Goal: Task Accomplishment & Management: Complete application form

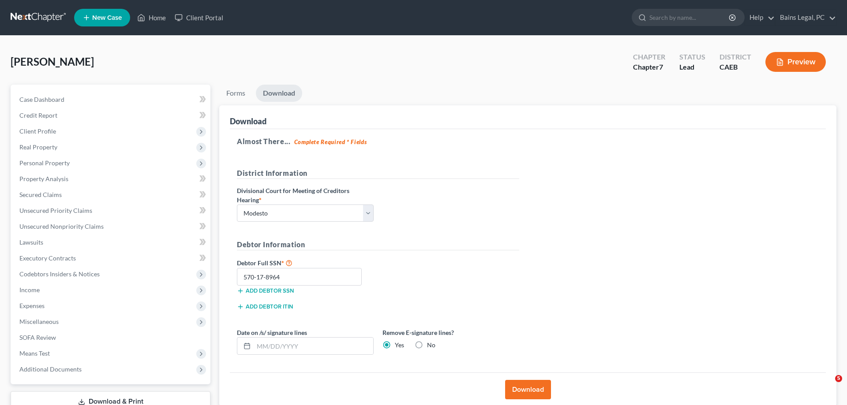
select select "1"
click at [100, 20] on span "New Case" at bounding box center [107, 18] width 30 height 7
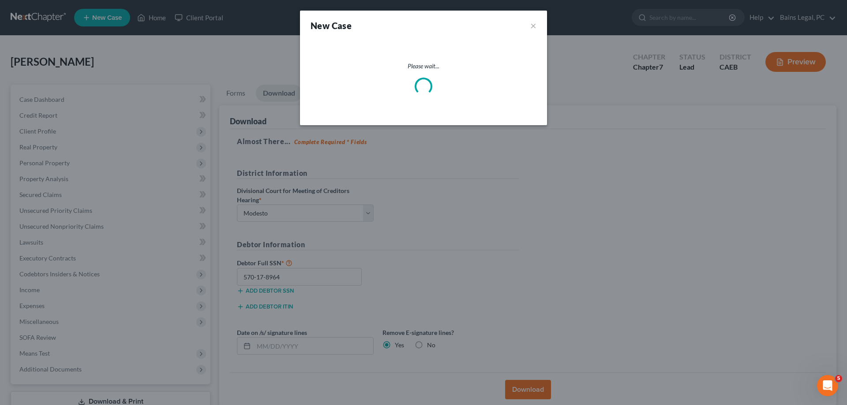
select select "8"
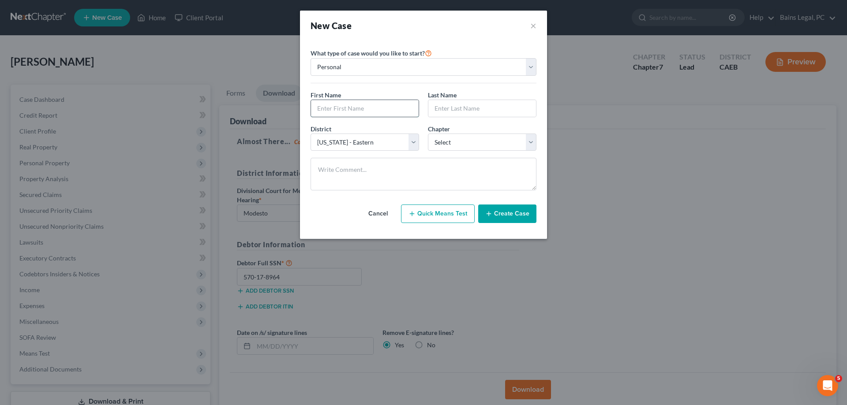
click at [352, 104] on input "text" at bounding box center [365, 108] width 108 height 17
type input "[PERSON_NAME]"
click at [428, 134] on select "Select 7 11 12 13" at bounding box center [482, 143] width 109 height 18
select select "0"
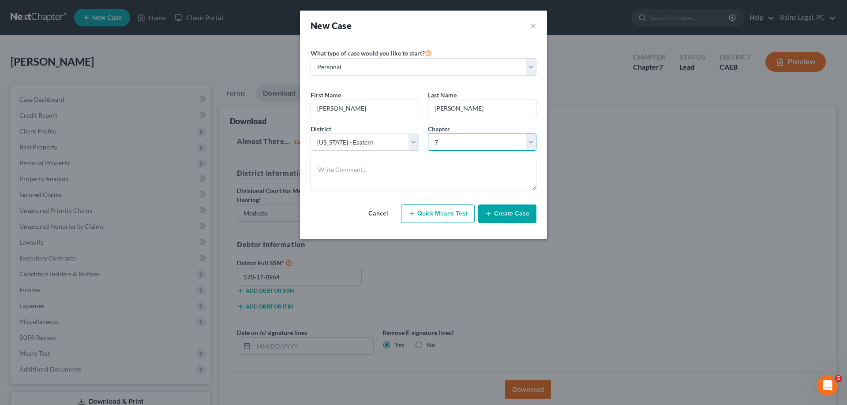
click option "7" at bounding box center [0, 0] width 0 height 0
drag, startPoint x: 531, startPoint y: 214, endPoint x: 524, endPoint y: 212, distance: 7.4
click at [530, 214] on button "Create Case" at bounding box center [507, 214] width 58 height 19
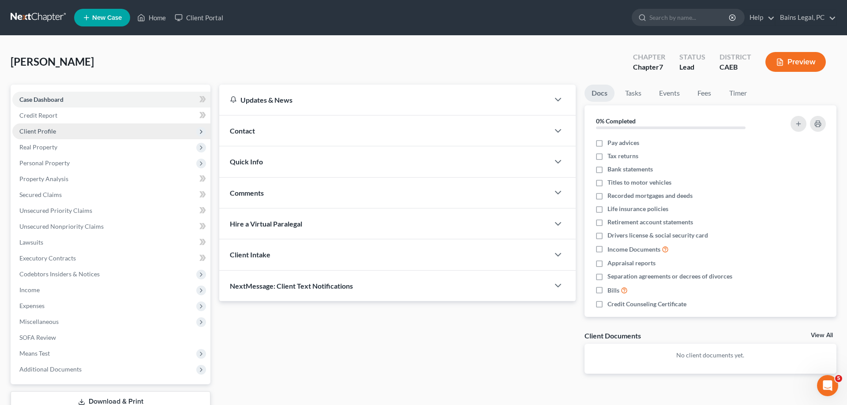
click at [48, 127] on span "Client Profile" at bounding box center [37, 130] width 37 height 7
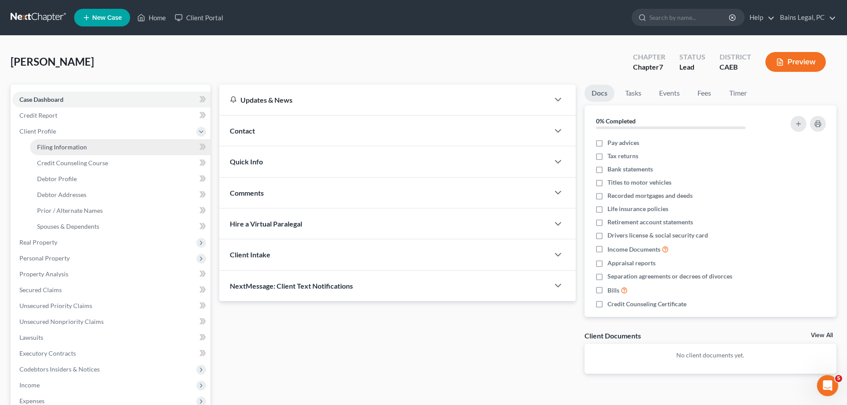
click at [70, 141] on link "Filing Information" at bounding box center [120, 147] width 180 height 16
select select "1"
select select "0"
select select "8"
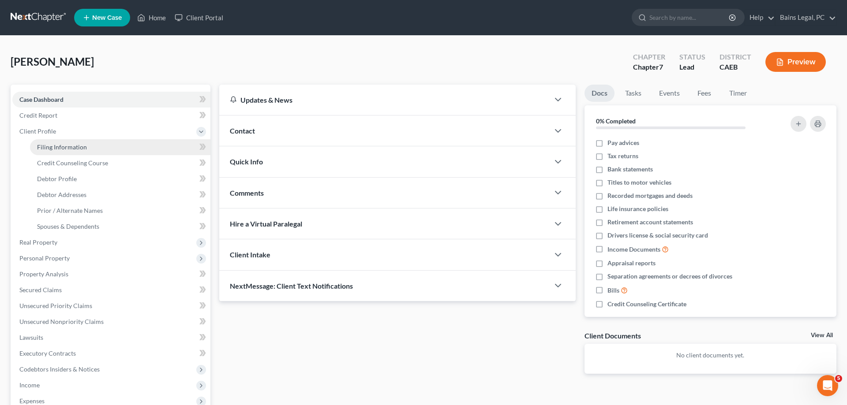
select select "4"
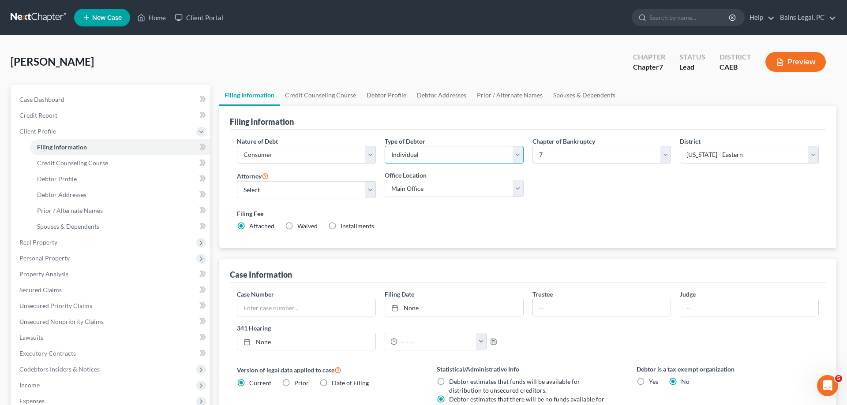
click at [385, 146] on select "Select Individual Joint" at bounding box center [454, 155] width 139 height 18
select select "1"
click option "Joint" at bounding box center [0, 0] width 0 height 0
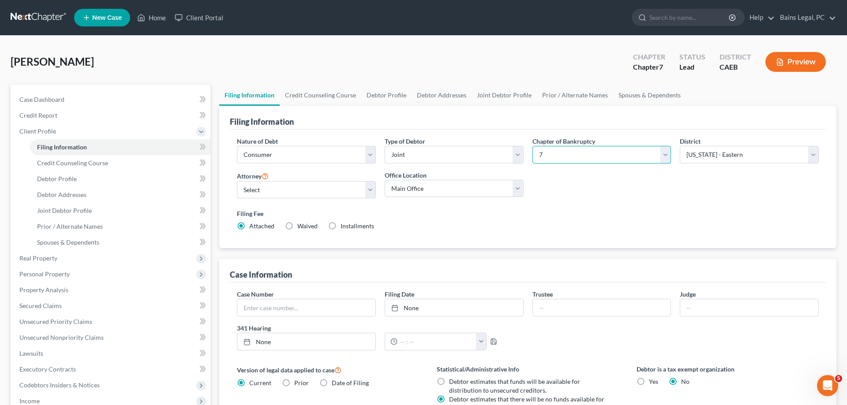
click at [532, 146] on select "Select 7 11 12 13" at bounding box center [601, 155] width 139 height 18
select select "3"
click option "13" at bounding box center [0, 0] width 0 height 0
click at [237, 181] on select "Select Pauldeep Bains - CAEB [GEOGRAPHIC_DATA] - CAEB [GEOGRAPHIC_DATA][PERSON_…" at bounding box center [306, 190] width 139 height 18
select select "0"
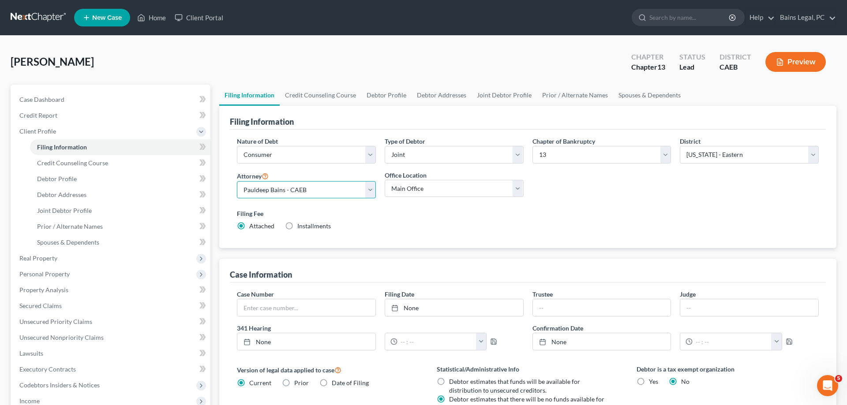
click option "Pauldeep Bains - CAEB" at bounding box center [0, 0] width 0 height 0
click at [584, 227] on div "Filing Fee Attached Installments Installments" at bounding box center [528, 220] width 582 height 22
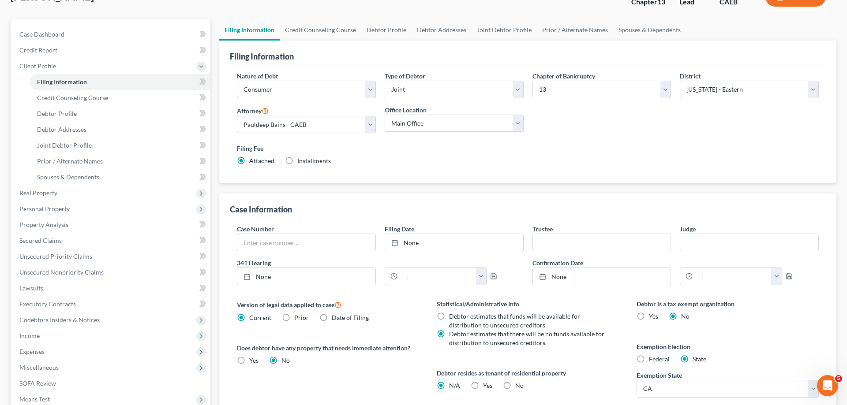
scroll to position [135, 0]
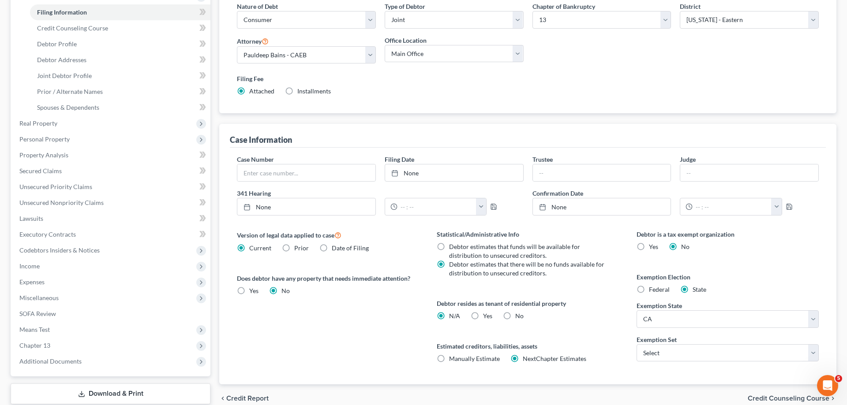
click at [483, 317] on label "Yes Yes" at bounding box center [487, 316] width 9 height 9
click at [487, 317] on input "Yes Yes" at bounding box center [490, 315] width 6 height 6
radio input "true"
radio input "false"
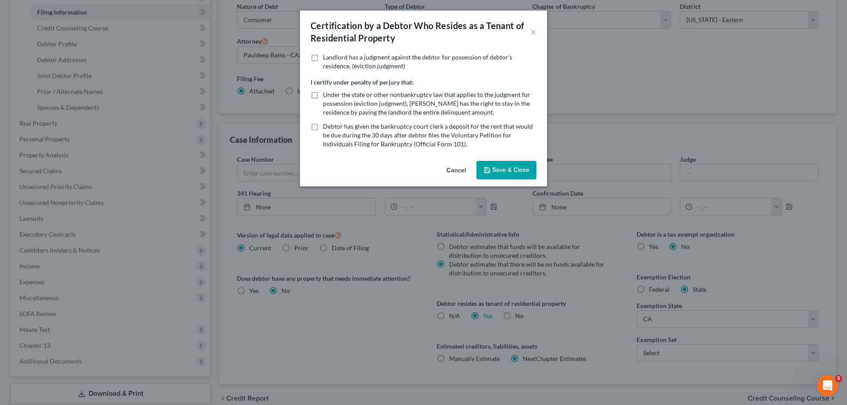
click at [502, 177] on button "Save & Close" at bounding box center [506, 170] width 60 height 19
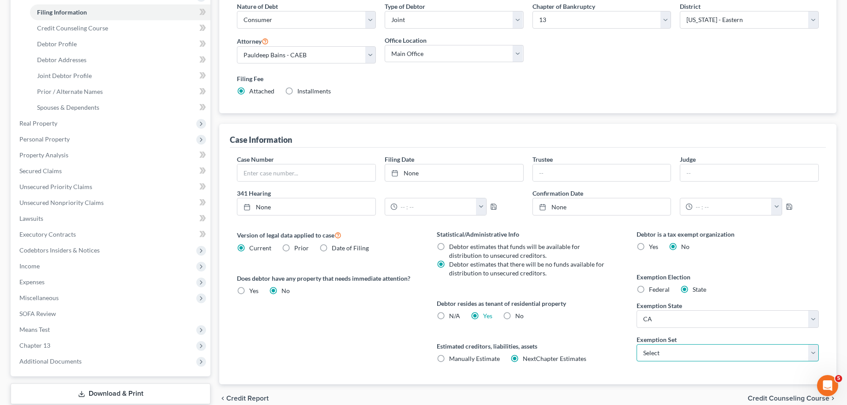
click at [637, 345] on select "Select 703 704" at bounding box center [728, 354] width 182 height 18
select select "0"
click option "703" at bounding box center [0, 0] width 0 height 0
drag, startPoint x: 603, startPoint y: 322, endPoint x: 596, endPoint y: 301, distance: 22.5
click at [603, 321] on div "Statistical/Administrative Info Debtor estimates that funds will be available f…" at bounding box center [528, 307] width 200 height 155
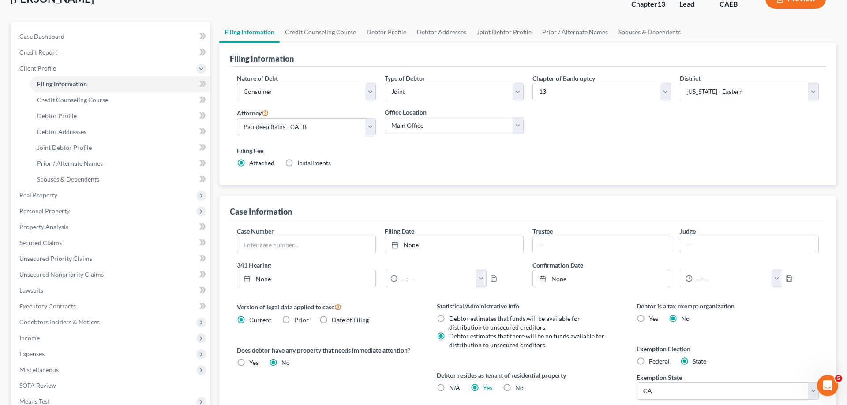
scroll to position [0, 0]
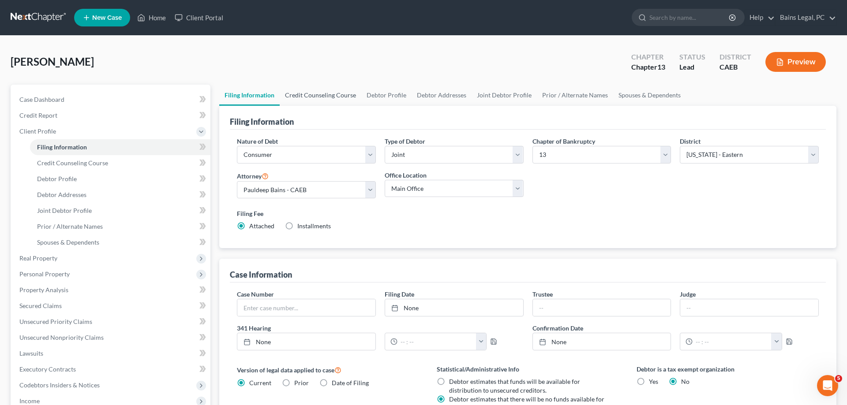
click at [319, 91] on link "Credit Counseling Course" at bounding box center [321, 95] width 82 height 21
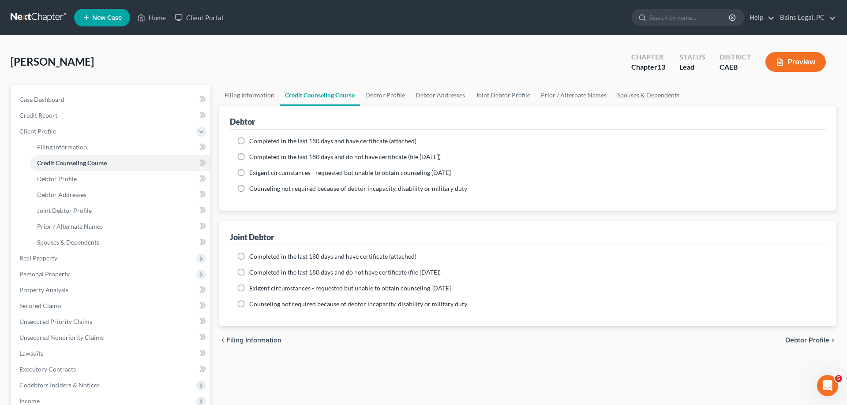
drag, startPoint x: 255, startPoint y: 139, endPoint x: 260, endPoint y: 145, distance: 7.8
click at [256, 140] on span "Completed in the last 180 days and have certificate (attached)" at bounding box center [332, 140] width 167 height 7
click at [249, 142] on label "Completed in the last 180 days and have certificate (attached)" at bounding box center [332, 141] width 167 height 9
click at [253, 142] on input "Completed in the last 180 days and have certificate (attached)" at bounding box center [256, 140] width 6 height 6
radio input "true"
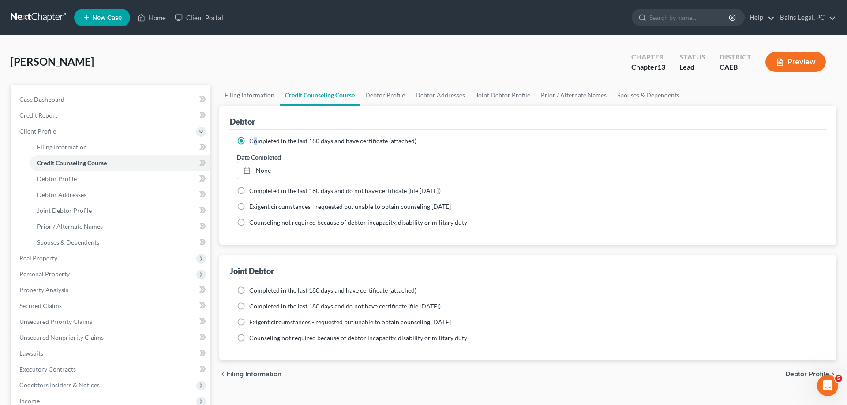
click at [249, 290] on label "Completed in the last 180 days and have certificate (attached)" at bounding box center [332, 290] width 167 height 9
click at [253, 290] on input "Completed in the last 180 days and have certificate (attached)" at bounding box center [256, 289] width 6 height 6
radio input "true"
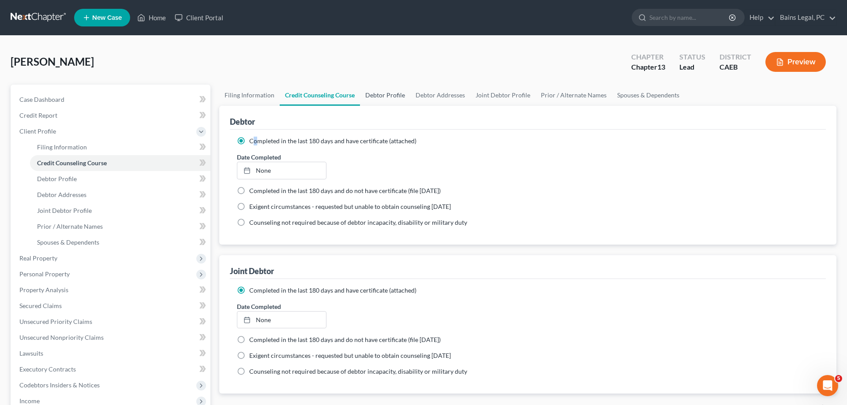
click at [388, 89] on link "Debtor Profile" at bounding box center [385, 95] width 50 height 21
select select "1"
select select "0"
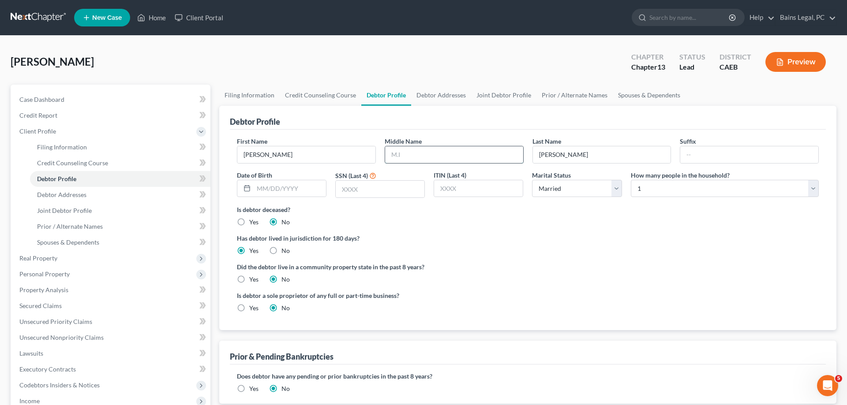
drag, startPoint x: 405, startPoint y: 154, endPoint x: 423, endPoint y: 155, distance: 19.0
click at [405, 158] on input "text" at bounding box center [454, 154] width 138 height 17
type input "[PERSON_NAME]"
type input "[DATE]"
type input "4616"
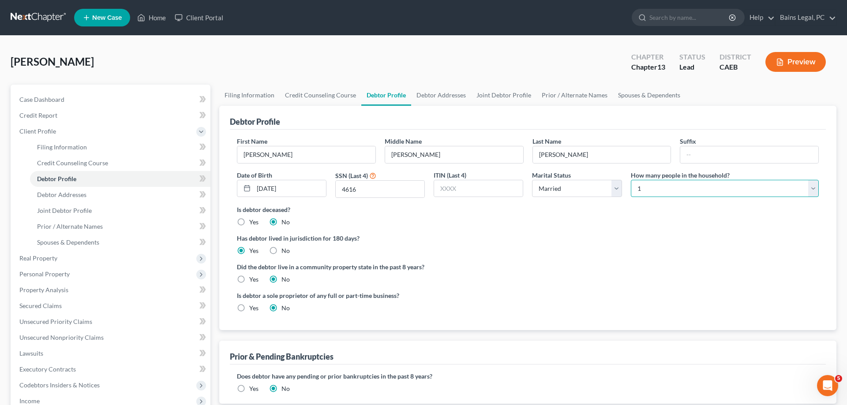
click at [631, 180] on select "Select 1 2 3 4 5 6 7 8 9 10 11 12 13 14 15 16 17 18 19 20" at bounding box center [725, 189] width 188 height 18
select select "1"
click option "2" at bounding box center [0, 0] width 0 height 0
click at [250, 282] on label "Yes" at bounding box center [253, 279] width 9 height 9
click at [253, 281] on input "Yes" at bounding box center [256, 278] width 6 height 6
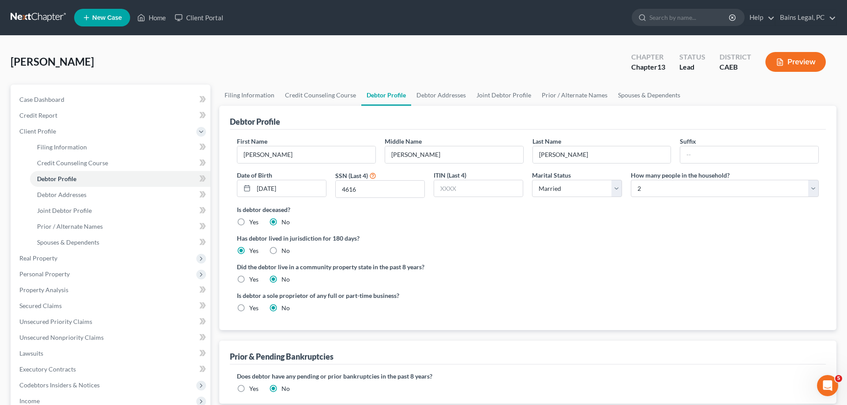
radio input "true"
radio input "false"
click at [442, 101] on link "Debtor Addresses" at bounding box center [441, 95] width 60 height 21
select select "0"
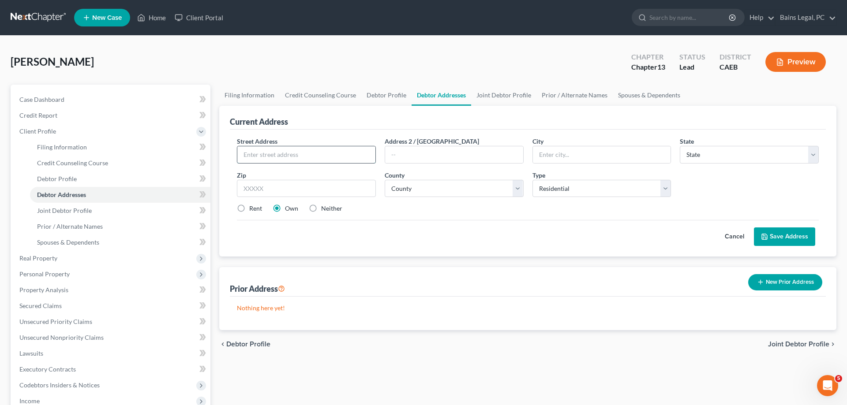
click at [316, 155] on input "text" at bounding box center [306, 154] width 138 height 17
type input "[STREET_ADDRESS]"
type input "95621"
type input "[GEOGRAPHIC_DATA]"
select select "4"
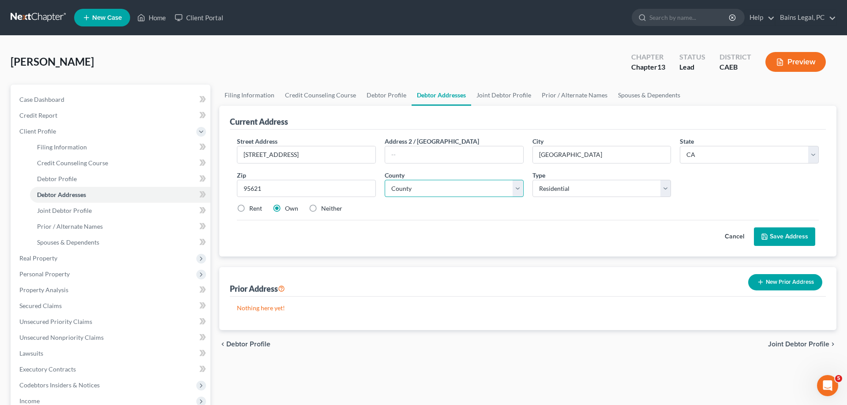
click at [385, 180] on select "County" at bounding box center [454, 189] width 139 height 18
select select "33"
click option "[GEOGRAPHIC_DATA]" at bounding box center [0, 0] width 0 height 0
click at [262, 211] on label "Rent" at bounding box center [255, 208] width 13 height 9
click at [259, 210] on input "Rent" at bounding box center [256, 207] width 6 height 6
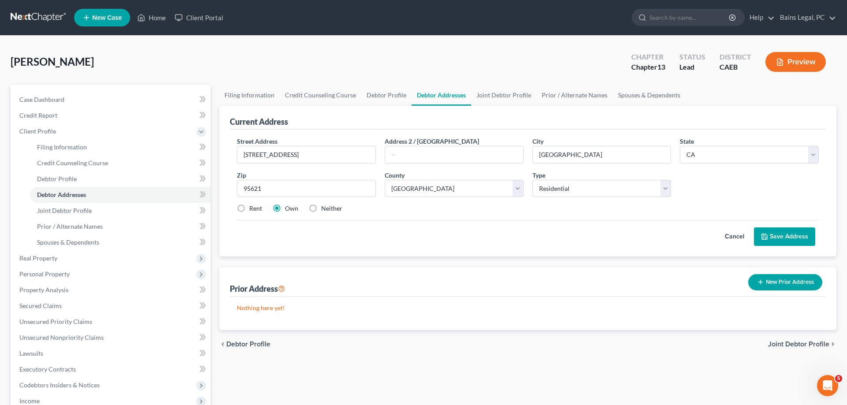
radio input "true"
click at [779, 246] on div "Street Address * [STREET_ADDRESS] Address [GEOGRAPHIC_DATA] * [GEOGRAPHIC_DATA]…" at bounding box center [528, 193] width 596 height 127
click at [767, 242] on button "Save Address" at bounding box center [784, 237] width 61 height 19
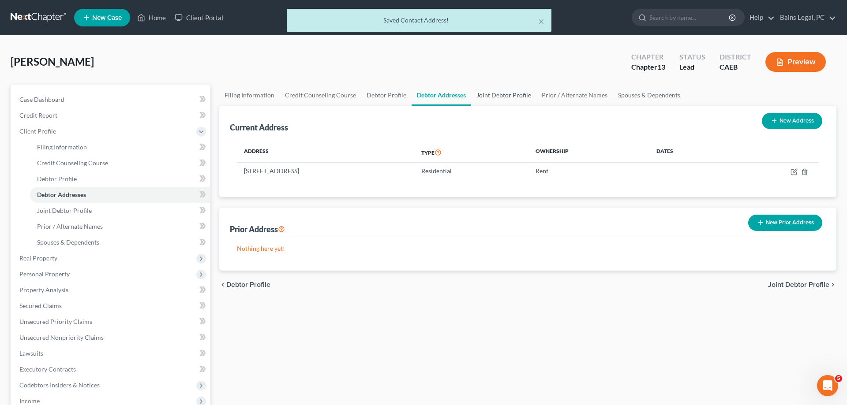
click at [495, 92] on link "Joint Debtor Profile" at bounding box center [503, 95] width 65 height 21
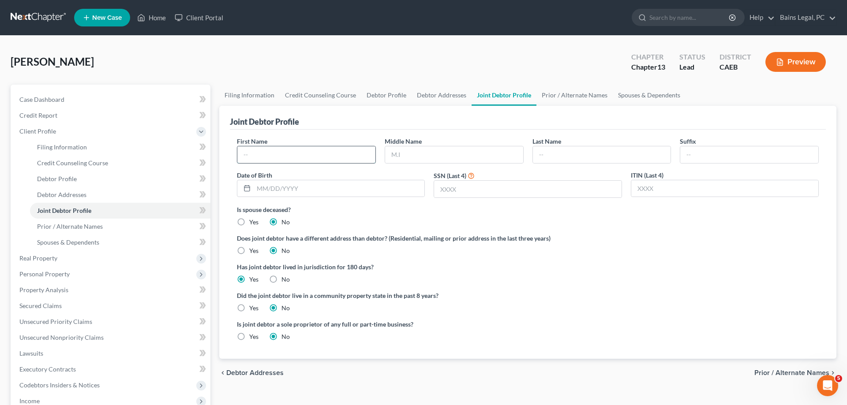
click at [322, 150] on input "text" at bounding box center [306, 154] width 138 height 17
type input "[PERSON_NAME]"
type input "[DATE]"
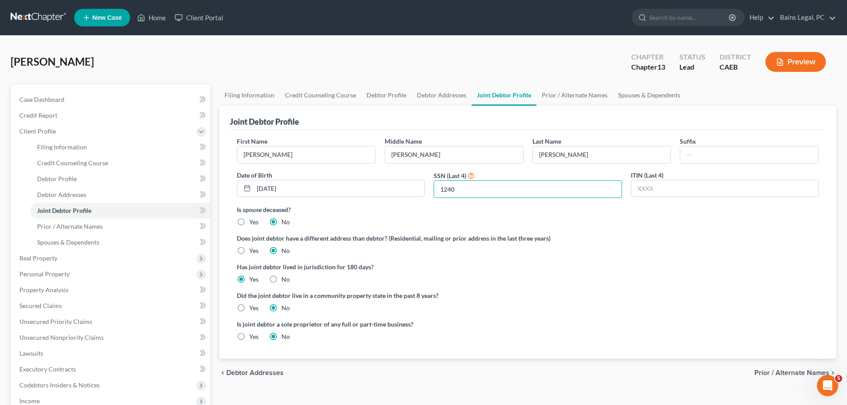
type input "1240"
click at [249, 304] on label "Yes" at bounding box center [253, 308] width 9 height 9
click at [253, 304] on input "Yes" at bounding box center [256, 307] width 6 height 6
radio input "true"
radio input "false"
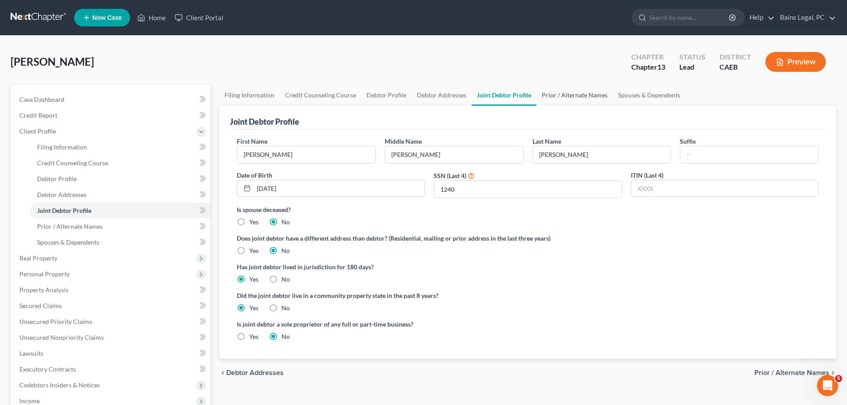
click at [572, 94] on link "Prior / Alternate Names" at bounding box center [574, 95] width 76 height 21
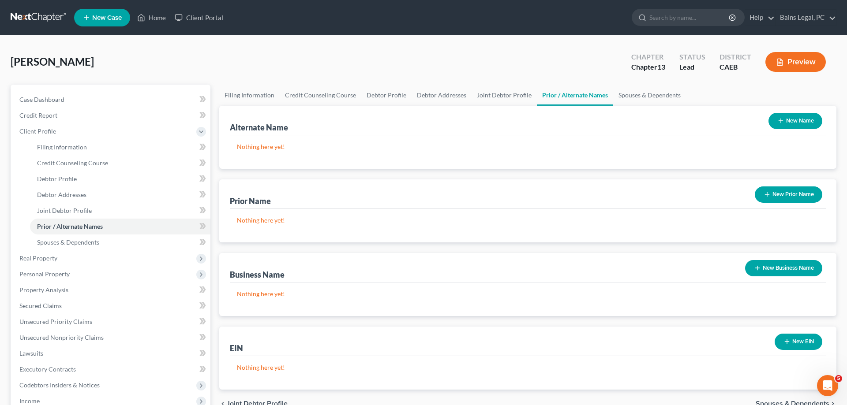
drag, startPoint x: 783, startPoint y: 115, endPoint x: 717, endPoint y: 121, distance: 66.0
click at [782, 115] on button "New Name" at bounding box center [795, 121] width 54 height 16
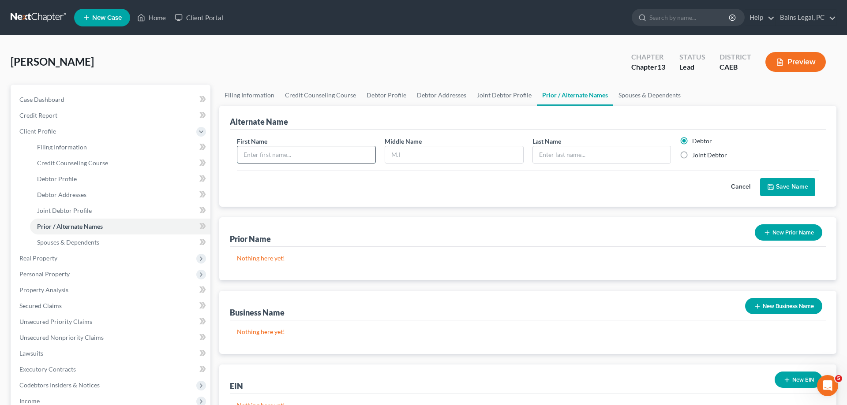
drag, startPoint x: 337, startPoint y: 148, endPoint x: 334, endPoint y: 154, distance: 6.5
click at [336, 150] on input "text" at bounding box center [306, 154] width 138 height 17
type input "[PERSON_NAME]"
type input "A"
type input "[PERSON_NAME]"
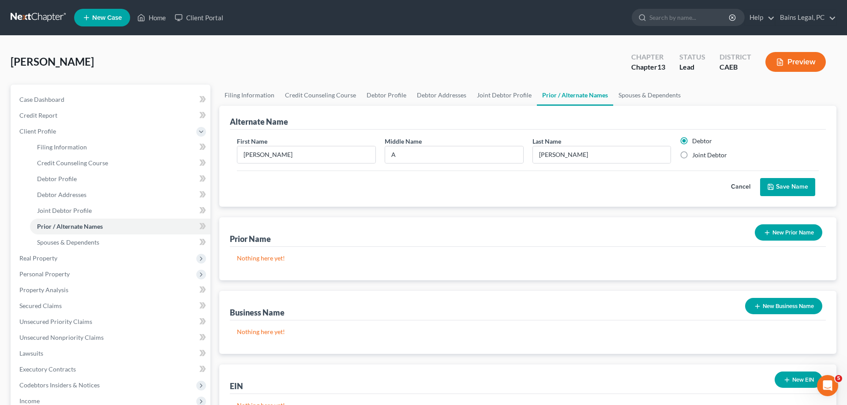
click at [706, 155] on label "Joint Debtor" at bounding box center [709, 155] width 35 height 9
click at [701, 155] on input "Joint Debtor" at bounding box center [699, 154] width 6 height 6
radio input "true"
radio input "false"
click at [803, 184] on button "Save Name" at bounding box center [787, 187] width 55 height 19
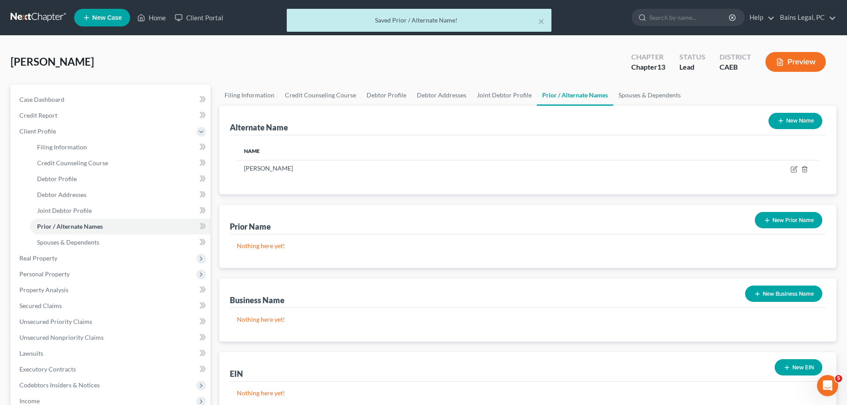
click at [809, 117] on button "New Name" at bounding box center [795, 121] width 54 height 16
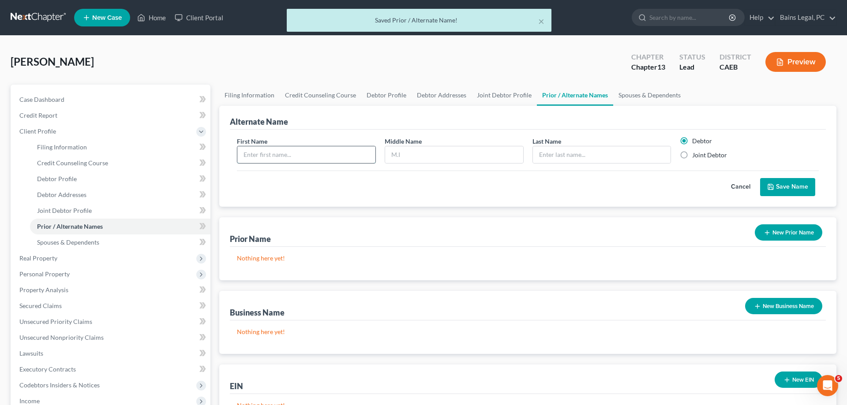
click at [345, 154] on input "text" at bounding box center [306, 154] width 138 height 17
type input "[PERSON_NAME]"
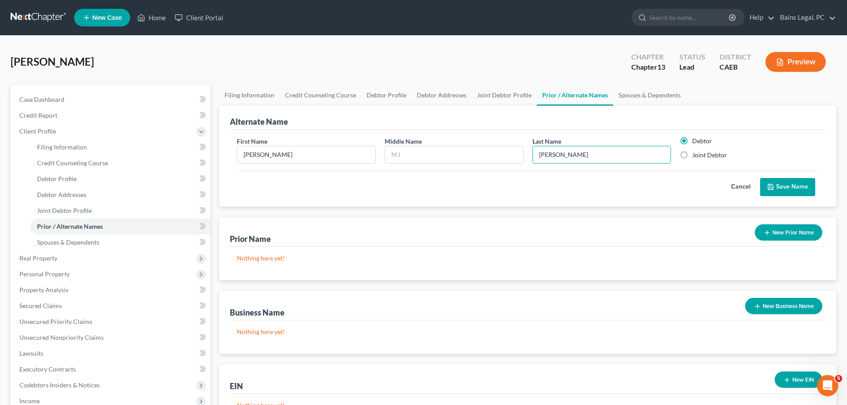
type input "[PERSON_NAME]"
click at [716, 157] on label "Joint Debtor" at bounding box center [709, 155] width 35 height 9
click at [701, 157] on input "Joint Debtor" at bounding box center [699, 154] width 6 height 6
radio input "true"
radio input "false"
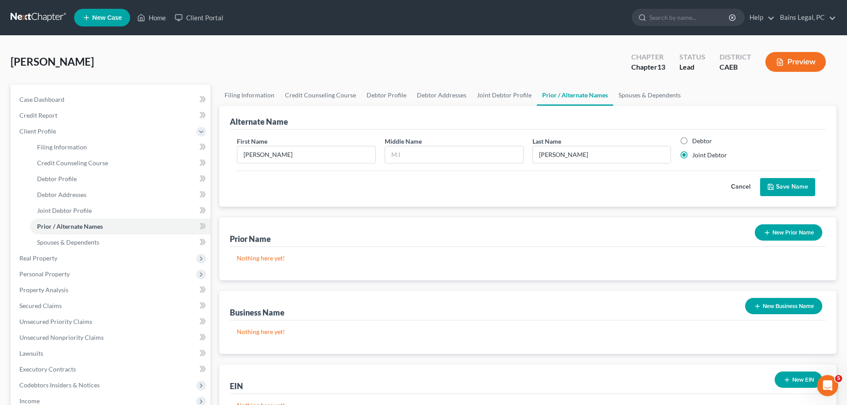
click at [795, 186] on button "Save Name" at bounding box center [787, 187] width 55 height 19
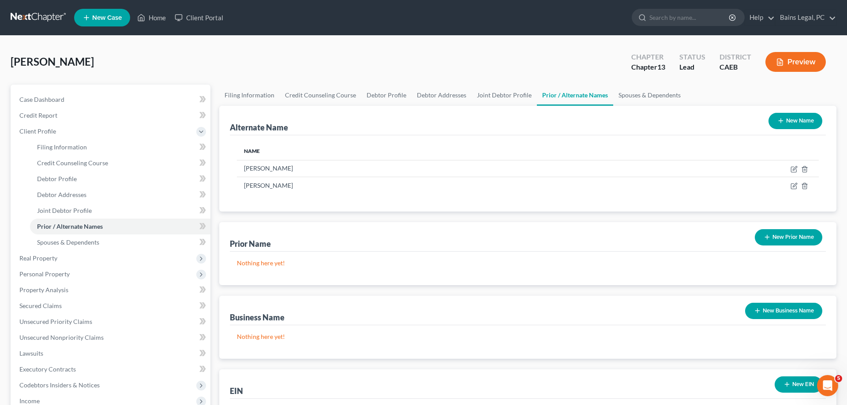
drag, startPoint x: 794, startPoint y: 118, endPoint x: 364, endPoint y: 132, distance: 430.3
click at [794, 118] on button "New Name" at bounding box center [795, 121] width 54 height 16
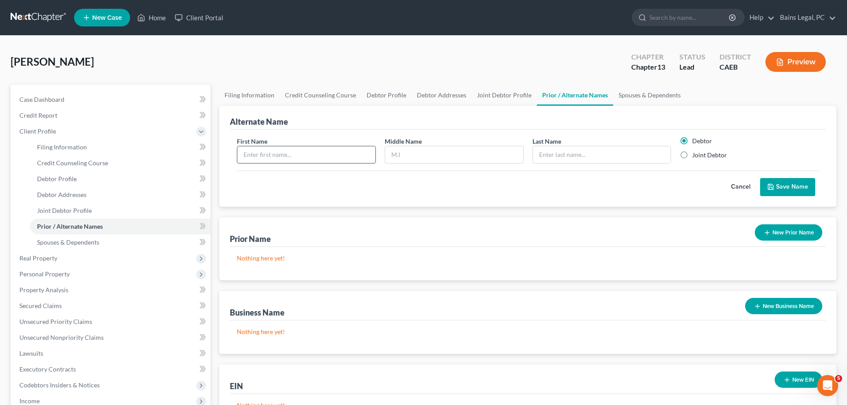
click at [268, 156] on input "text" at bounding box center [306, 154] width 138 height 17
type input "[PERSON_NAME]"
type input "W"
type input "[PERSON_NAME]"
click at [774, 184] on button "Save Name" at bounding box center [787, 187] width 55 height 19
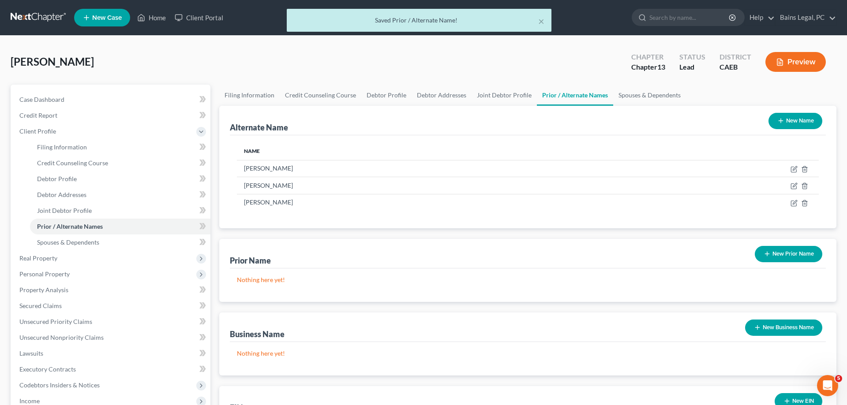
click at [788, 184] on td at bounding box center [714, 185] width 209 height 17
click at [792, 121] on button "New Name" at bounding box center [795, 121] width 54 height 16
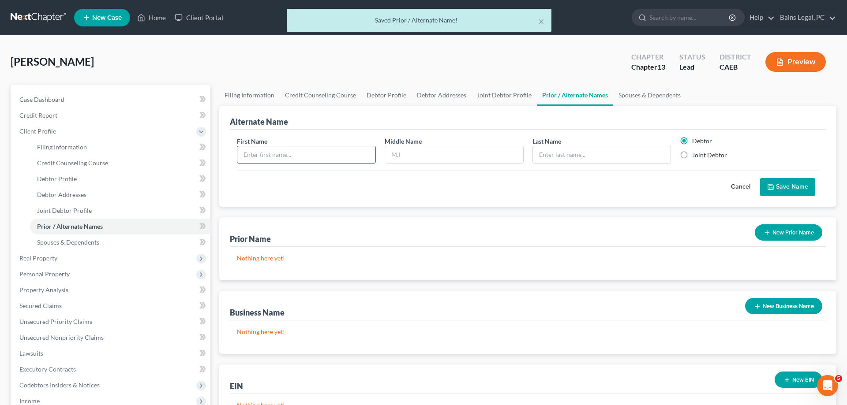
click at [317, 157] on input "text" at bounding box center [306, 154] width 138 height 17
type input "[PERSON_NAME]"
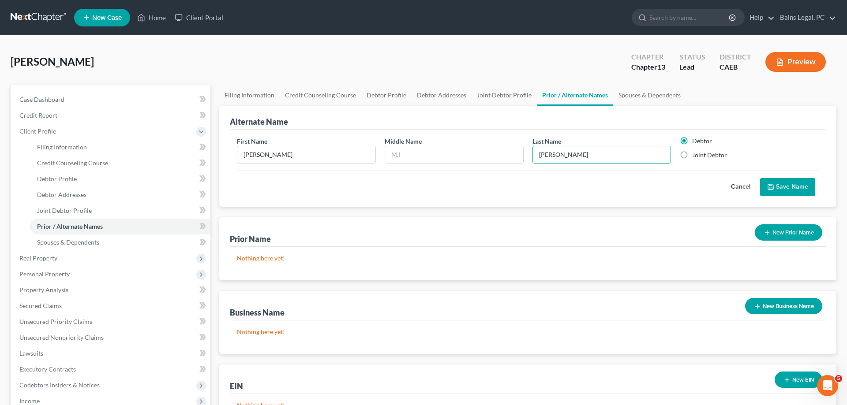
type input "[PERSON_NAME]"
click at [790, 188] on button "Save Name" at bounding box center [787, 187] width 55 height 19
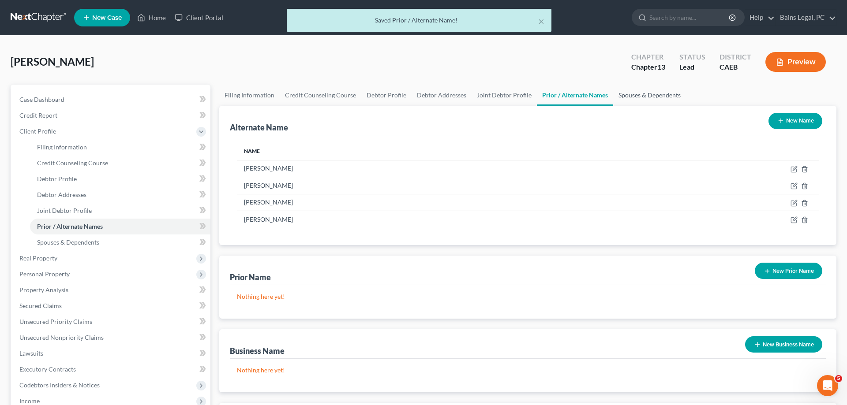
click at [649, 98] on link "Spouses & Dependents" at bounding box center [649, 95] width 73 height 21
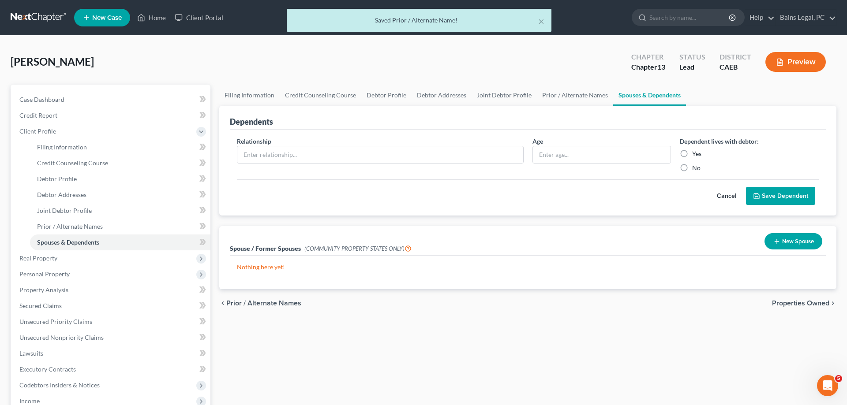
drag, startPoint x: 786, startPoint y: 245, endPoint x: 595, endPoint y: 237, distance: 191.2
click at [783, 245] on button "New Spouse" at bounding box center [794, 241] width 58 height 16
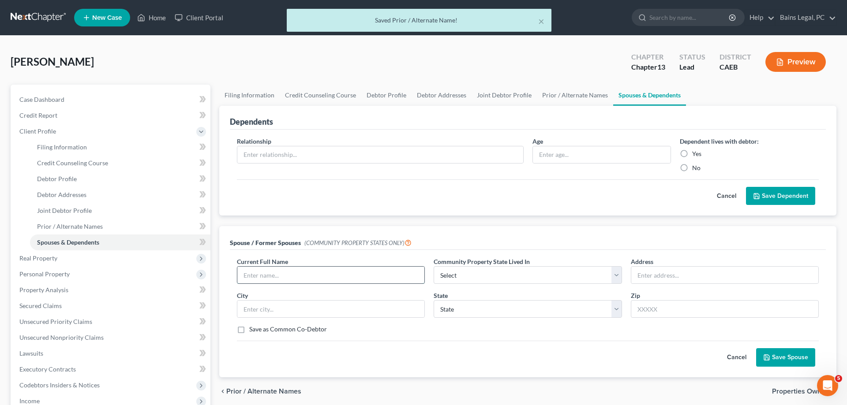
drag, startPoint x: 302, startPoint y: 279, endPoint x: 304, endPoint y: 275, distance: 4.5
click at [304, 277] on input "text" at bounding box center [330, 275] width 187 height 17
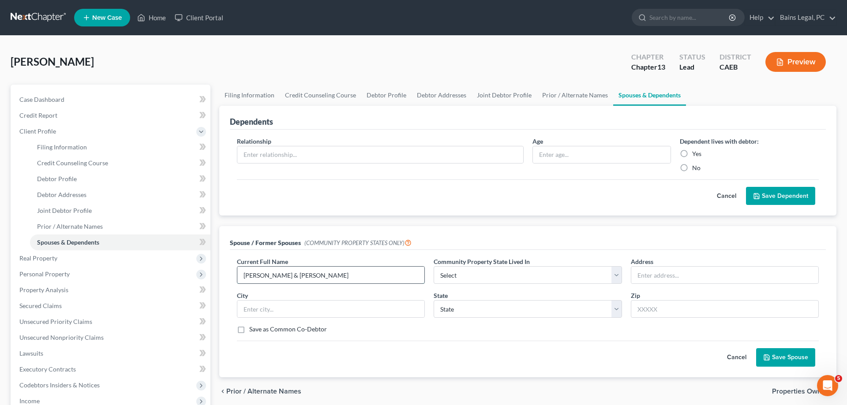
type input "[PERSON_NAME] & [PERSON_NAME]"
select select "1"
click at [682, 272] on input "text" at bounding box center [724, 275] width 187 height 17
type input "[STREET_ADDRESS]"
type input "95621"
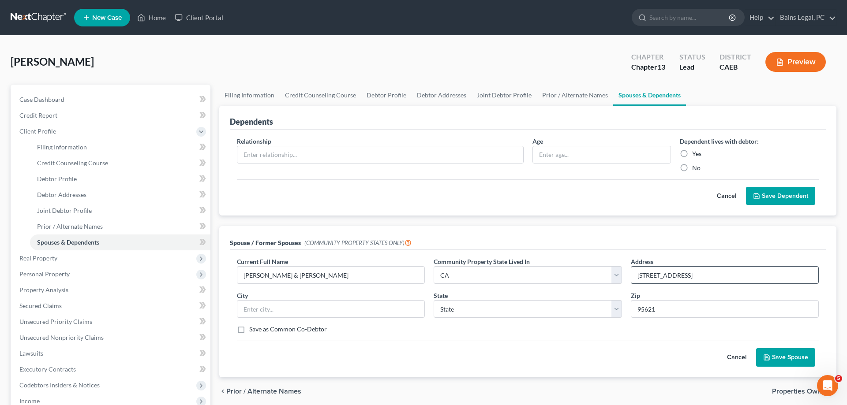
type input "[GEOGRAPHIC_DATA]"
select select "4"
click at [798, 360] on button "Save Spouse" at bounding box center [785, 358] width 59 height 19
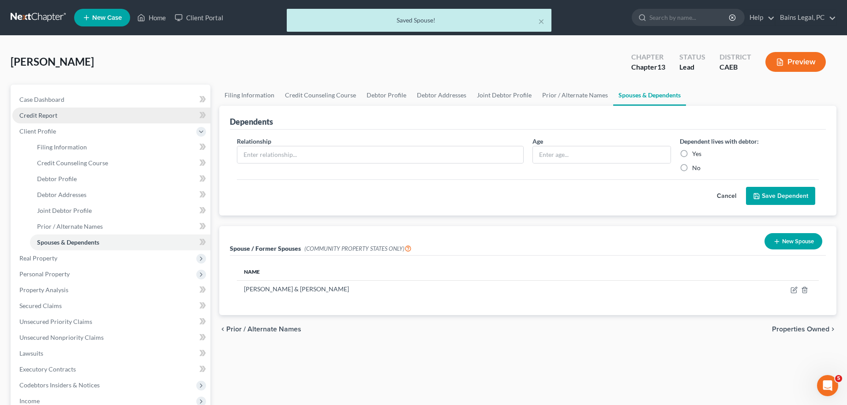
click at [68, 115] on link "Credit Report" at bounding box center [111, 116] width 198 height 16
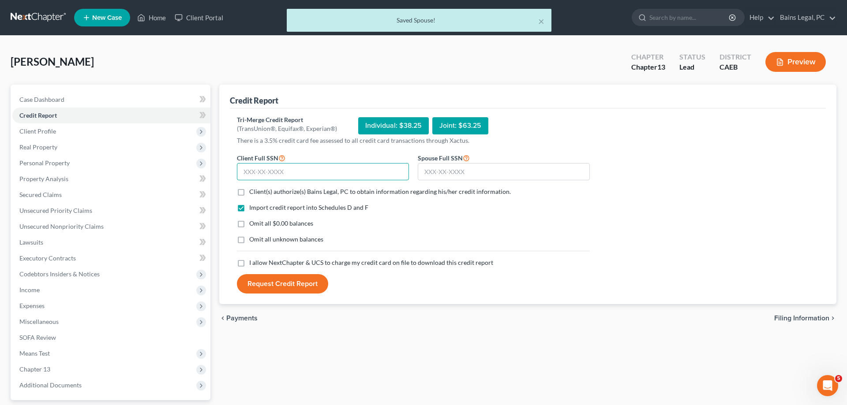
click at [343, 168] on input "text" at bounding box center [323, 172] width 172 height 18
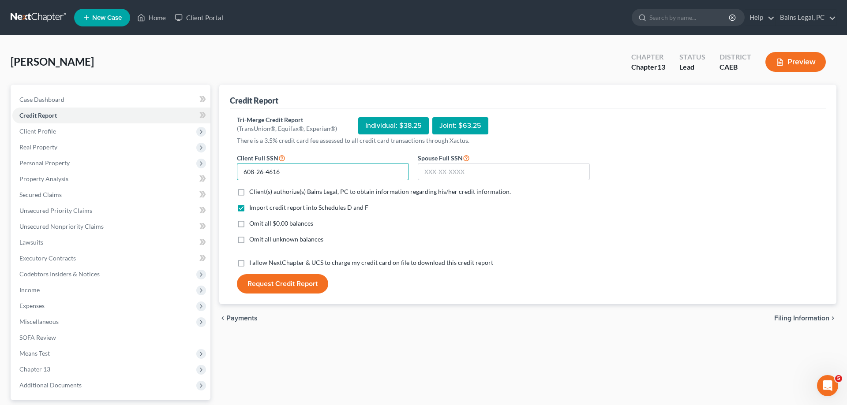
type input "608-26-4616"
click at [476, 167] on input "text" at bounding box center [504, 172] width 172 height 18
type input "617-16-1240"
click at [257, 191] on span "Client(s) authorize(s) Bains Legal, PC to obtain information regarding his/her …" at bounding box center [380, 191] width 262 height 7
click at [257, 191] on input "Client(s) authorize(s) Bains Legal, PC to obtain information regarding his/her …" at bounding box center [256, 190] width 6 height 6
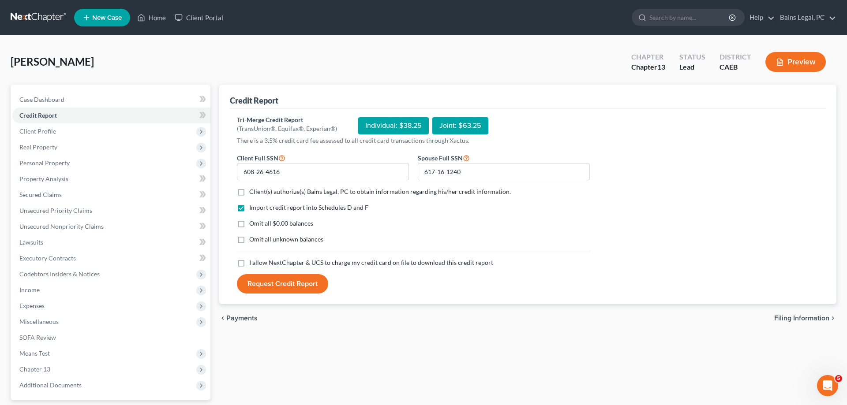
checkbox input "true"
click at [261, 223] on span "Omit all $0.00 balances" at bounding box center [281, 223] width 64 height 7
click at [259, 223] on input "Omit all $0.00 balances" at bounding box center [256, 222] width 6 height 6
checkbox input "true"
click at [262, 240] on span "Omit all unknown balances" at bounding box center [286, 239] width 74 height 7
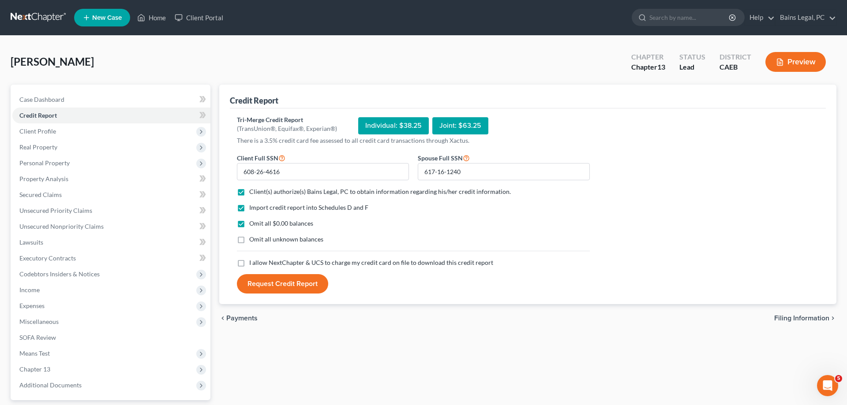
click at [259, 240] on input "Omit all unknown balances" at bounding box center [256, 238] width 6 height 6
checkbox input "true"
click at [260, 259] on span "I allow NextChapter & UCS to charge my credit card on file to download this cre…" at bounding box center [371, 262] width 244 height 7
click at [259, 259] on input "I allow NextChapter & UCS to charge my credit card on file to download this cre…" at bounding box center [256, 262] width 6 height 6
checkbox input "true"
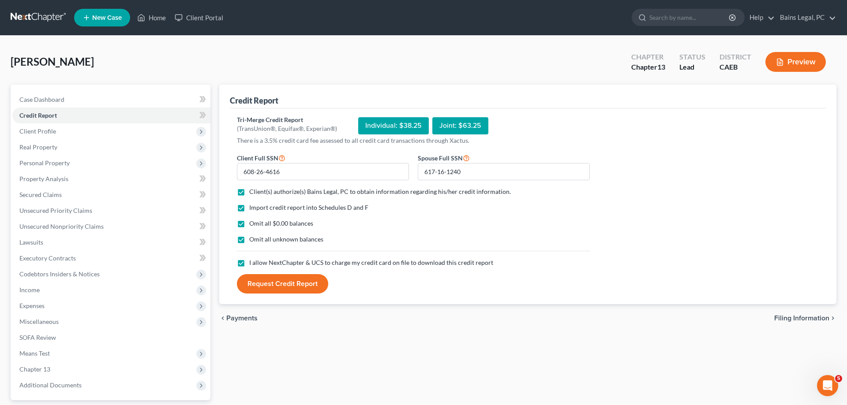
click at [262, 279] on button "Request Credit Report" at bounding box center [282, 283] width 91 height 19
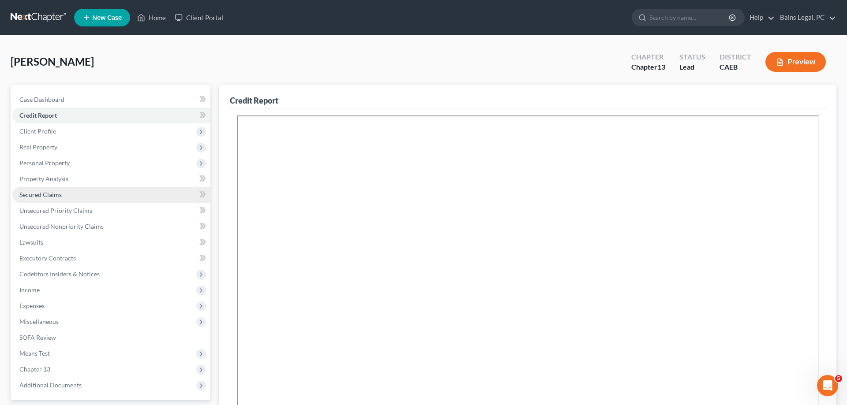
click at [45, 192] on span "Secured Claims" at bounding box center [40, 194] width 42 height 7
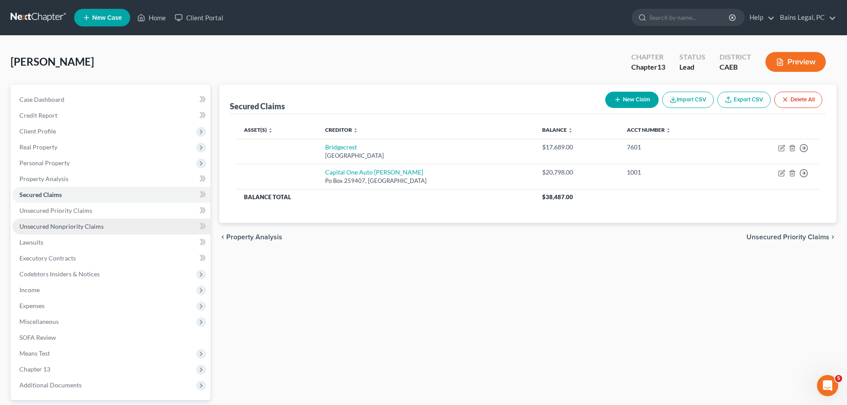
click at [104, 229] on link "Unsecured Nonpriority Claims" at bounding box center [111, 227] width 198 height 16
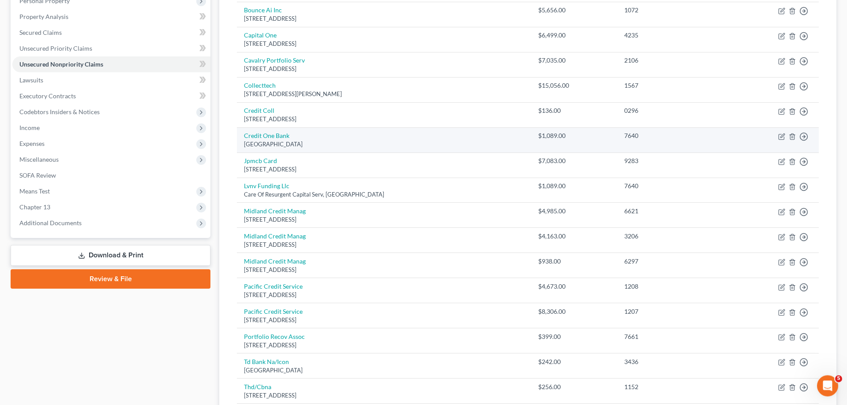
scroll to position [180, 0]
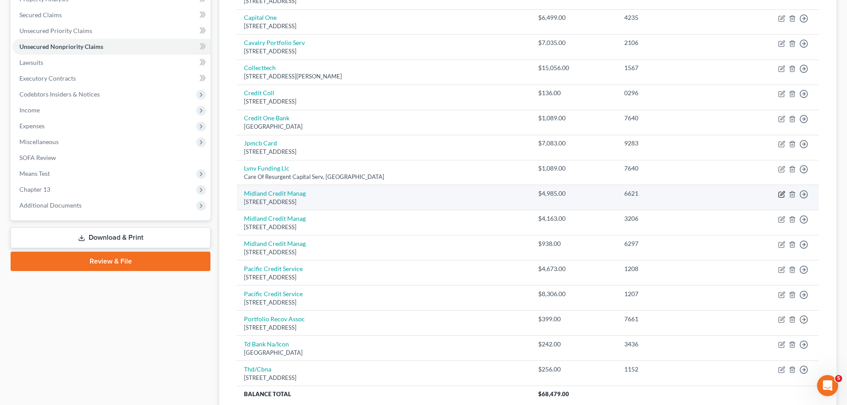
click at [781, 193] on icon "button" at bounding box center [781, 194] width 7 height 7
select select "23"
select select "1"
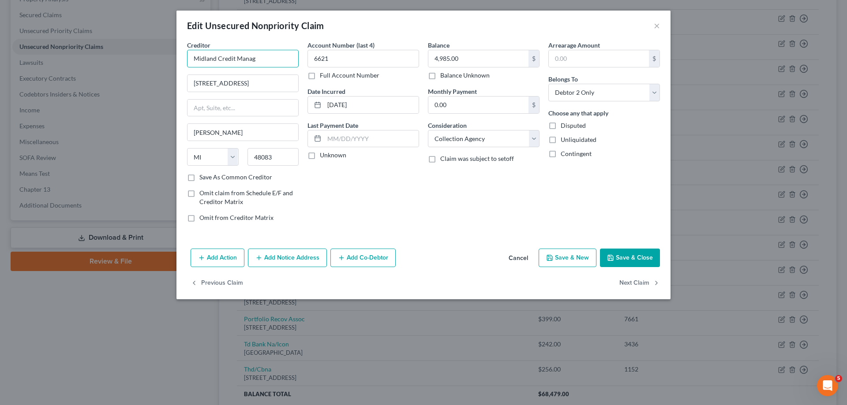
click at [262, 59] on input "Midland Credit Manag" at bounding box center [243, 59] width 112 height 18
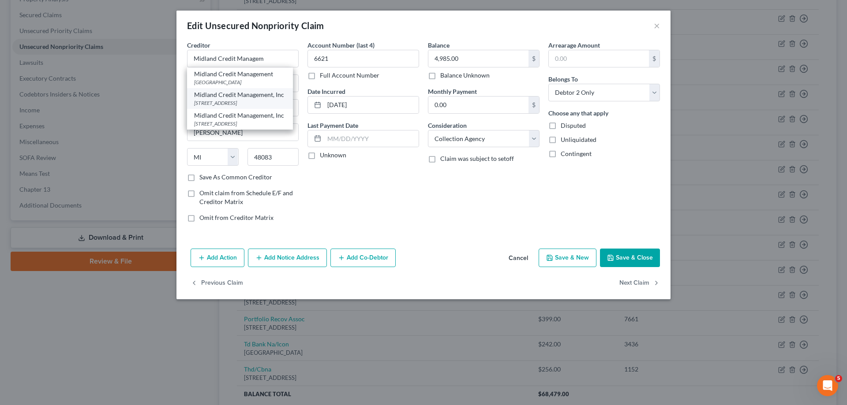
click at [249, 105] on div "[STREET_ADDRESS]" at bounding box center [240, 102] width 92 height 7
type input "Midland Credit Management, Inc"
type input "[STREET_ADDRESS]"
type input "Suite 300"
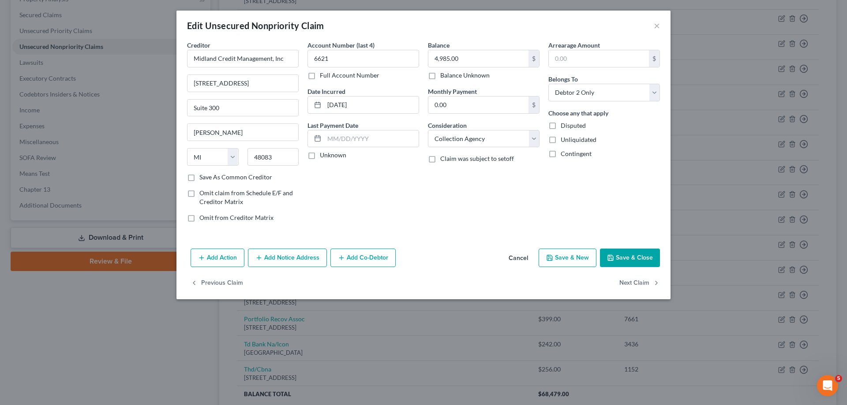
click at [629, 262] on button "Save & Close" at bounding box center [630, 258] width 60 height 19
type input "0"
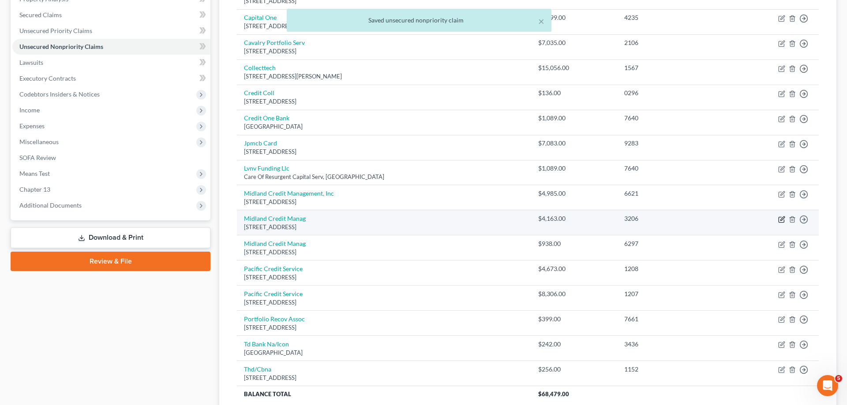
click at [781, 217] on icon "button" at bounding box center [781, 219] width 5 height 5
select select "23"
select select "1"
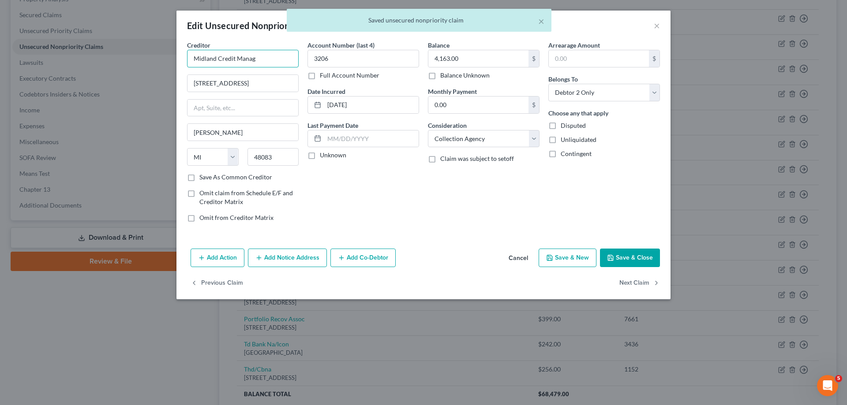
click at [276, 57] on input "Midland Credit Manag" at bounding box center [243, 59] width 112 height 18
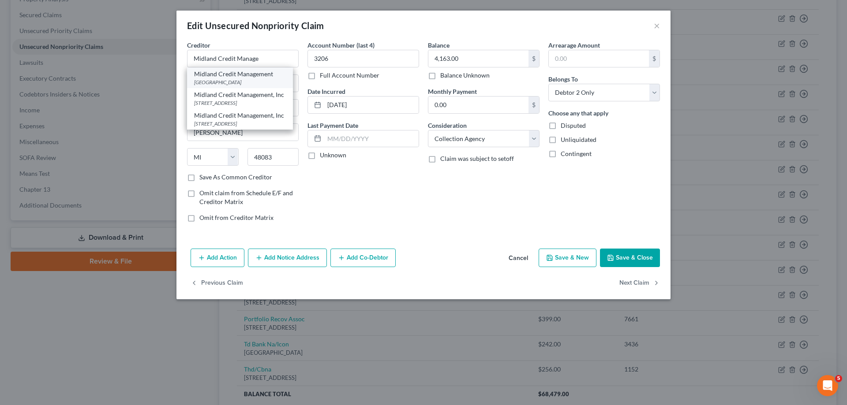
click at [268, 84] on div "[GEOGRAPHIC_DATA]" at bounding box center [240, 82] width 92 height 7
type input "Midland Credit Management"
type input "PO Box 301030"
type input "[GEOGRAPHIC_DATA]"
select select "4"
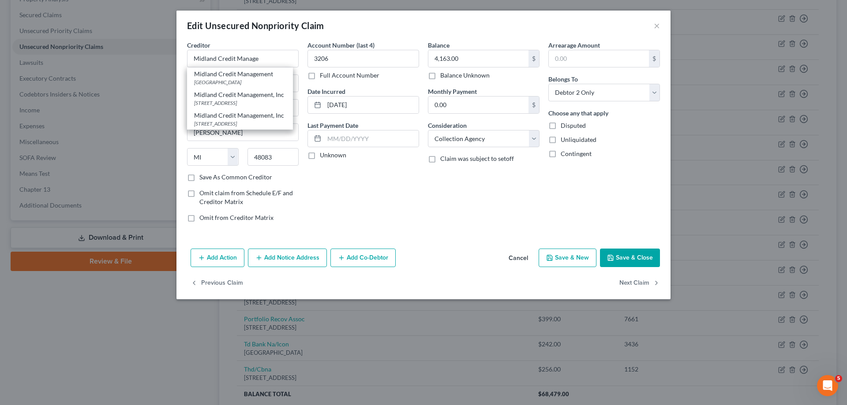
type input "90030"
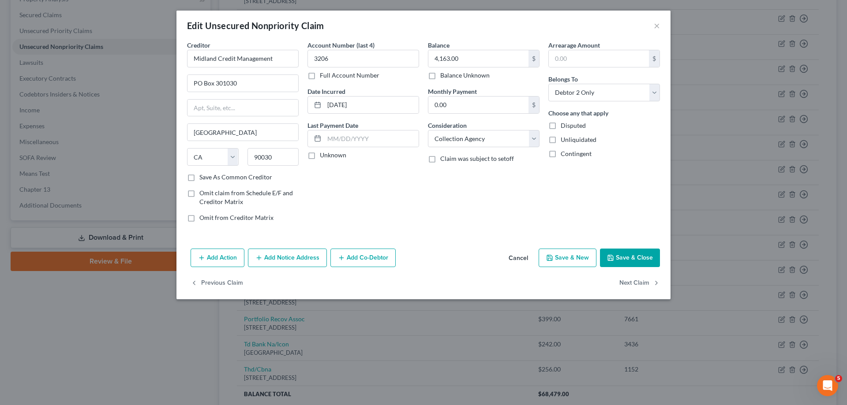
click at [624, 262] on button "Save & Close" at bounding box center [630, 258] width 60 height 19
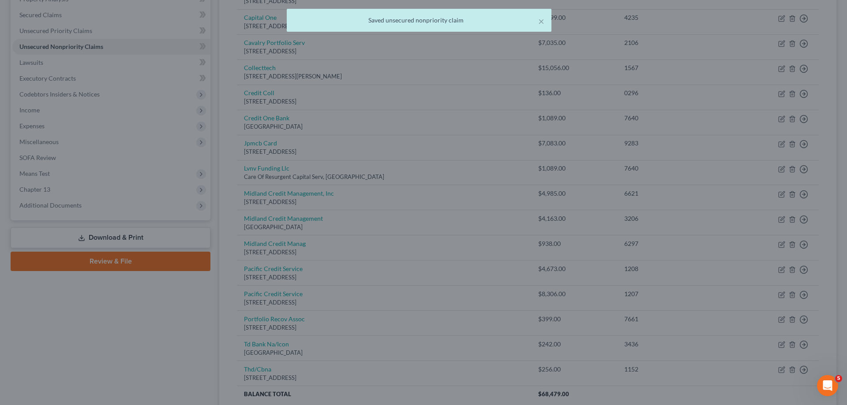
type input "0"
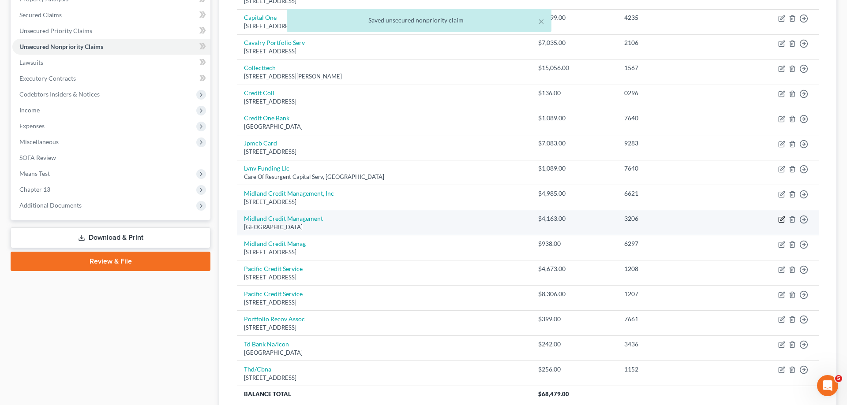
click at [779, 219] on icon "button" at bounding box center [781, 219] width 5 height 5
select select "4"
select select "1"
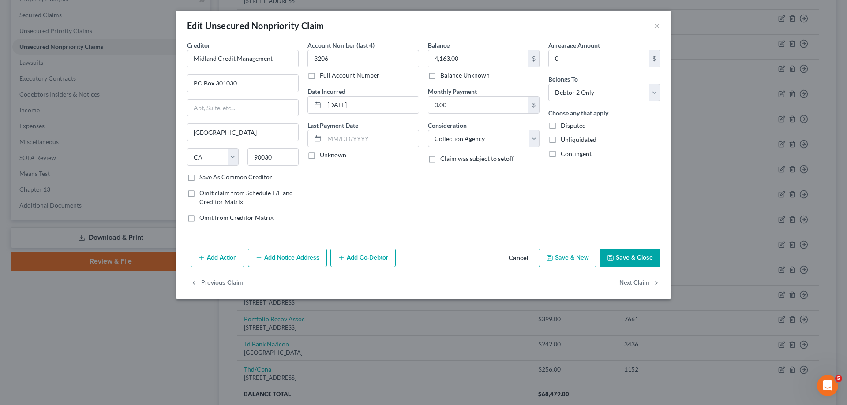
click at [624, 258] on button "Save & Close" at bounding box center [630, 258] width 60 height 19
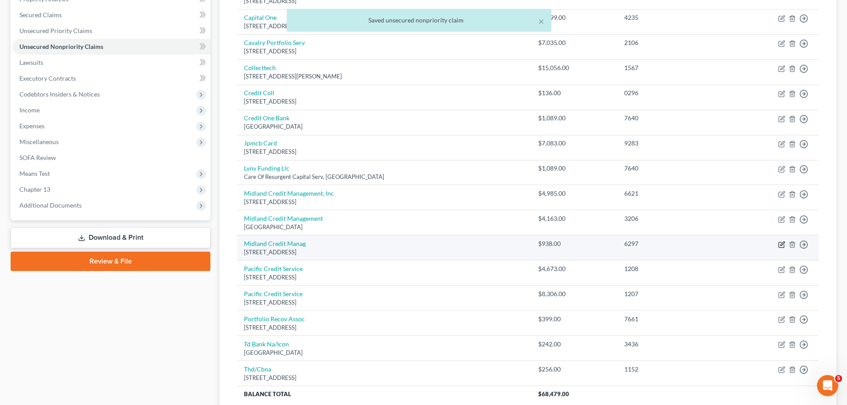
click at [781, 244] on icon "button" at bounding box center [781, 244] width 7 height 7
select select "23"
select select "1"
select select "0"
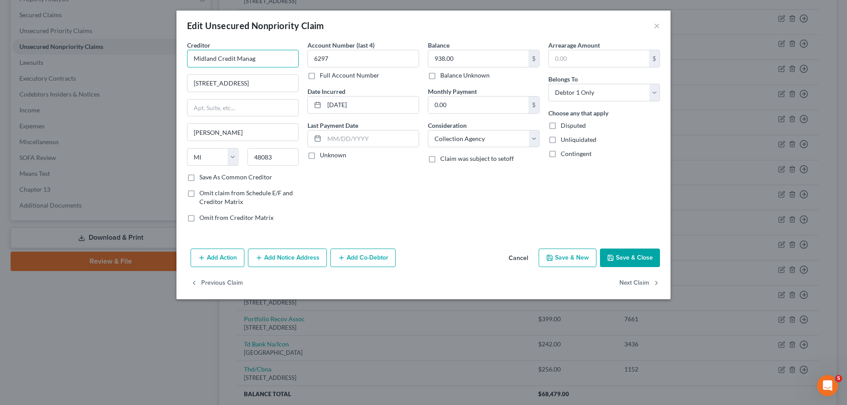
click at [271, 57] on input "Midland Credit Manag" at bounding box center [243, 59] width 112 height 18
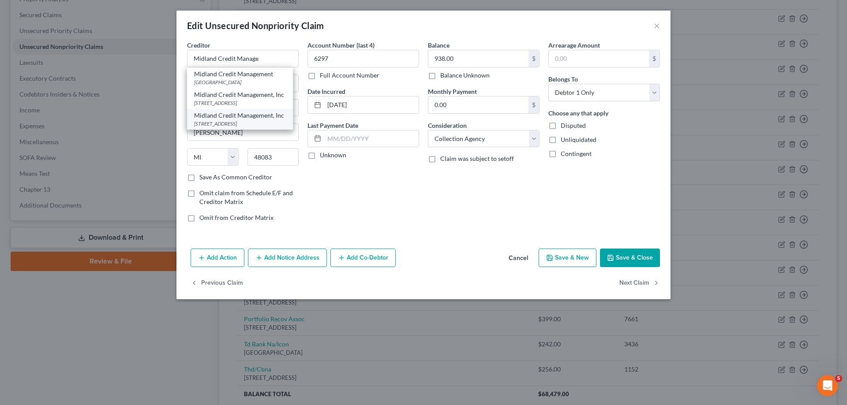
click at [255, 121] on div "[STREET_ADDRESS]" at bounding box center [240, 123] width 92 height 7
type input "Midland Credit Management, Inc"
type input "350 Camino De La Reina"
type input "Suite 100"
type input "[GEOGRAPHIC_DATA]"
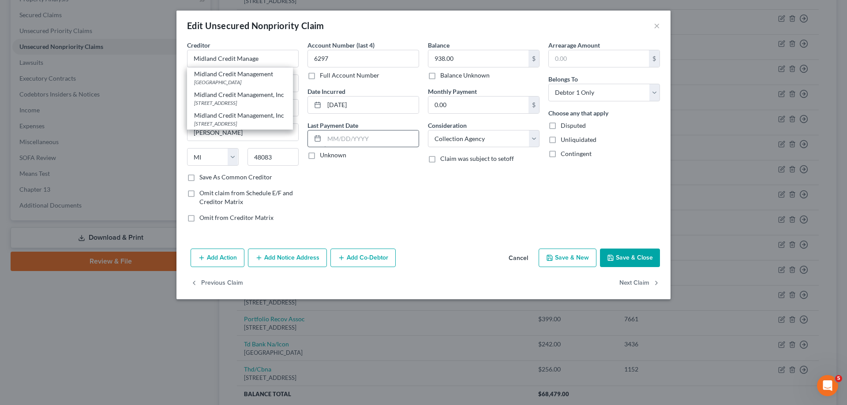
select select "4"
type input "92108"
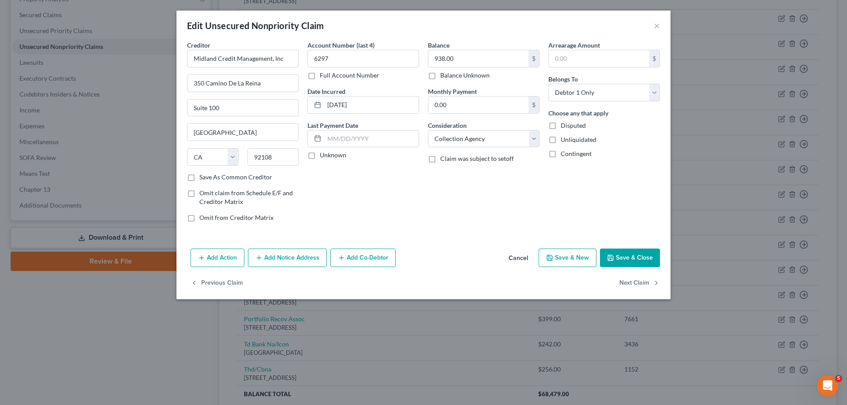
click at [618, 260] on button "Save & Close" at bounding box center [630, 258] width 60 height 19
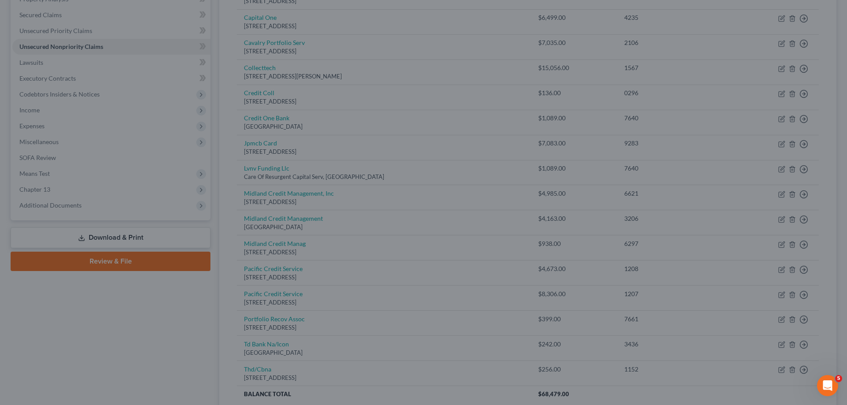
type input "0"
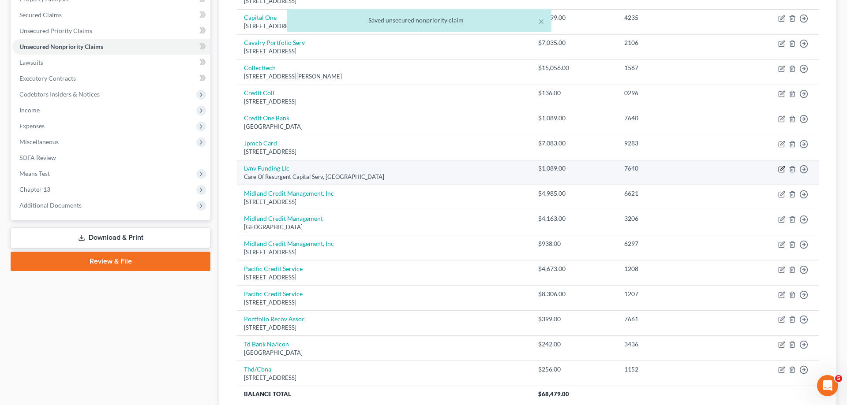
click at [783, 168] on icon "button" at bounding box center [782, 168] width 4 height 4
select select "42"
select select "1"
select select "0"
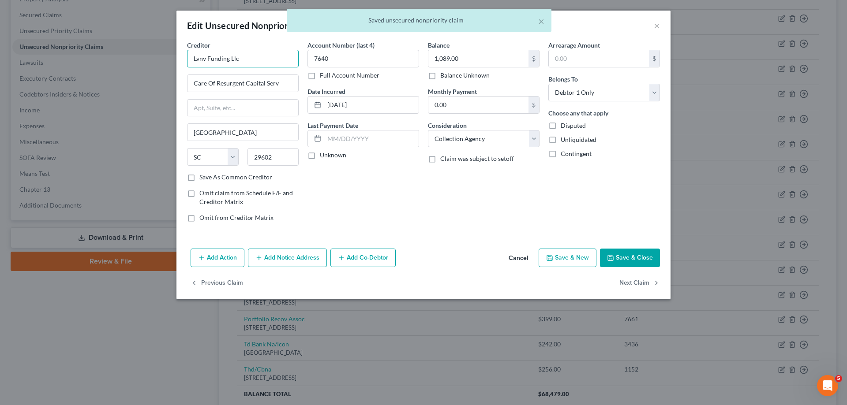
click at [273, 65] on input "Lvnv Funding Llc" at bounding box center [243, 59] width 112 height 18
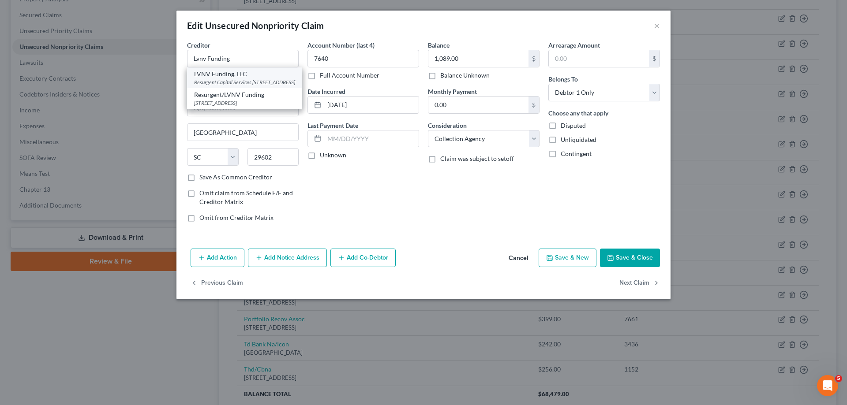
click at [244, 82] on div "Resurgent Capital Services [STREET_ADDRESS]" at bounding box center [244, 82] width 101 height 7
type input "LVNV Funding, LLC"
type input "Resurgent Capital Services"
type input "PO Box 10587"
type input "29603-0587"
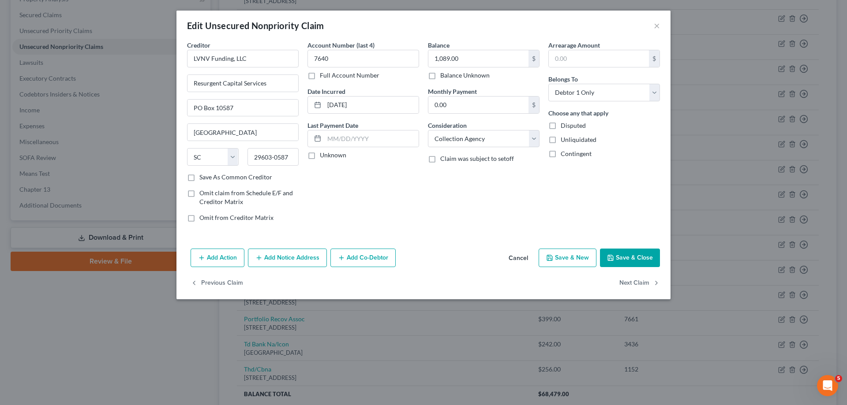
drag, startPoint x: 620, startPoint y: 259, endPoint x: 614, endPoint y: 262, distance: 6.9
click at [619, 259] on button "Save & Close" at bounding box center [630, 258] width 60 height 19
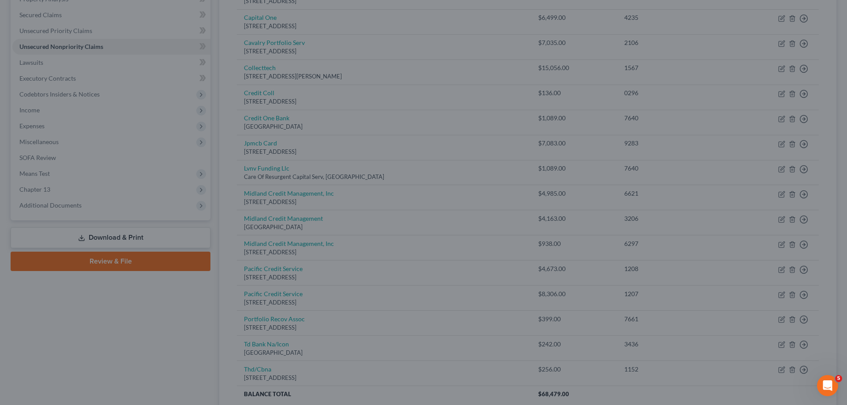
type input "0"
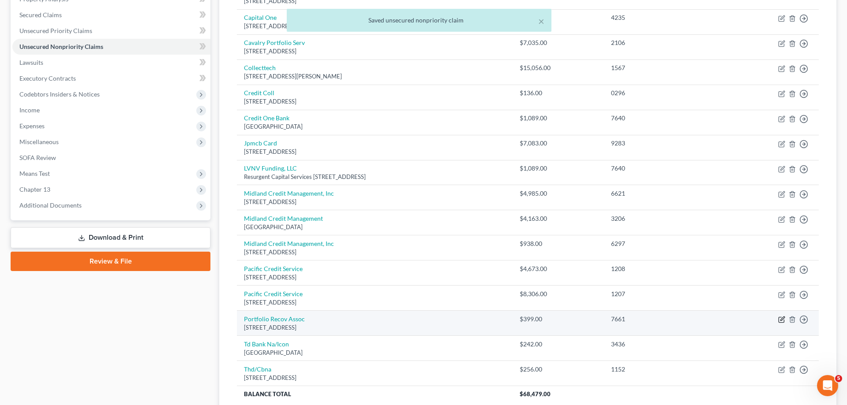
click at [781, 319] on icon "button" at bounding box center [781, 319] width 7 height 7
select select "48"
select select "0"
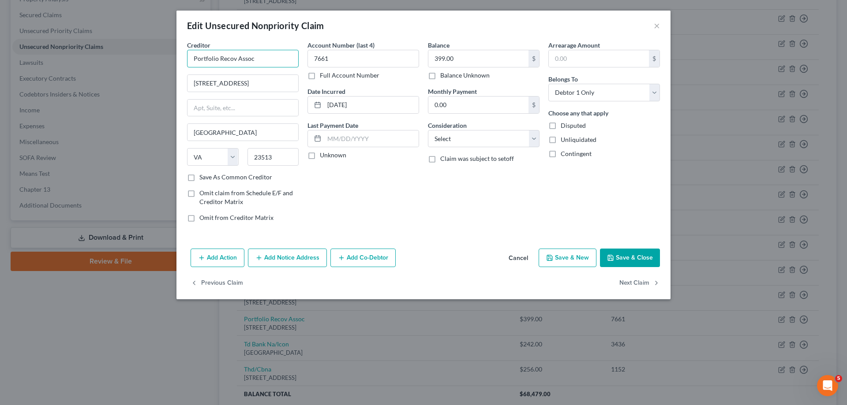
click at [266, 62] on input "Portfolio Recov Assoc" at bounding box center [243, 59] width 112 height 18
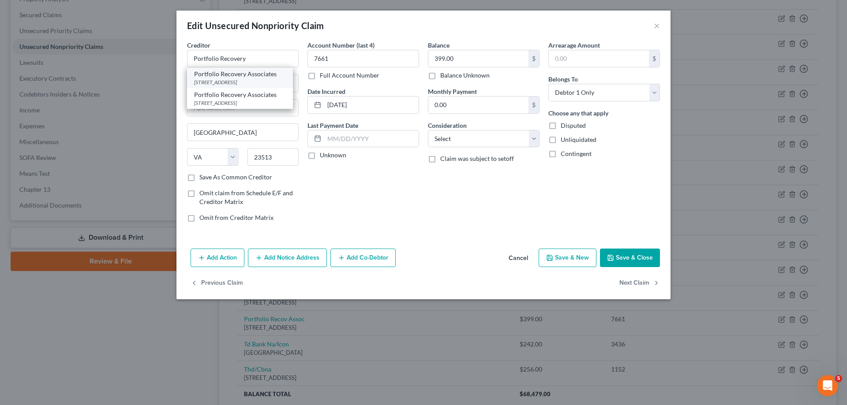
click at [255, 79] on div "[STREET_ADDRESS]" at bounding box center [240, 82] width 92 height 7
type input "Portfolio Recovery Associates"
type input "PO Box 12914"
type input "23541"
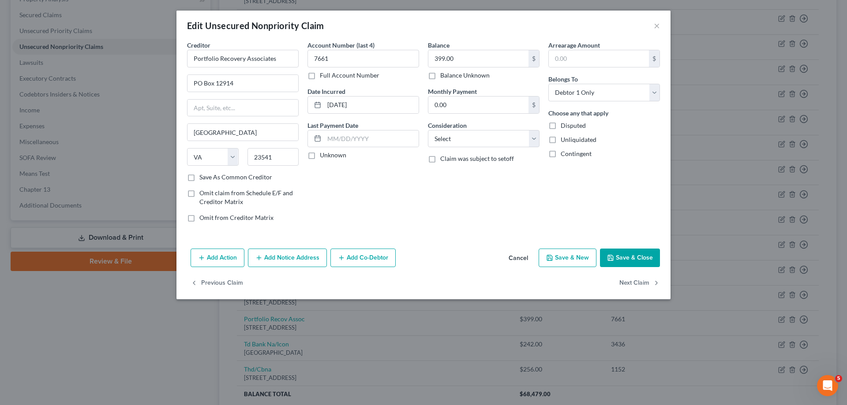
click at [635, 259] on button "Save & Close" at bounding box center [630, 258] width 60 height 19
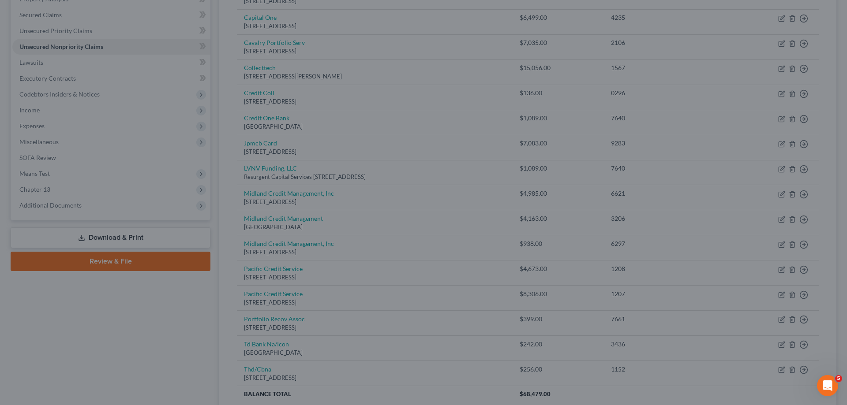
type input "0"
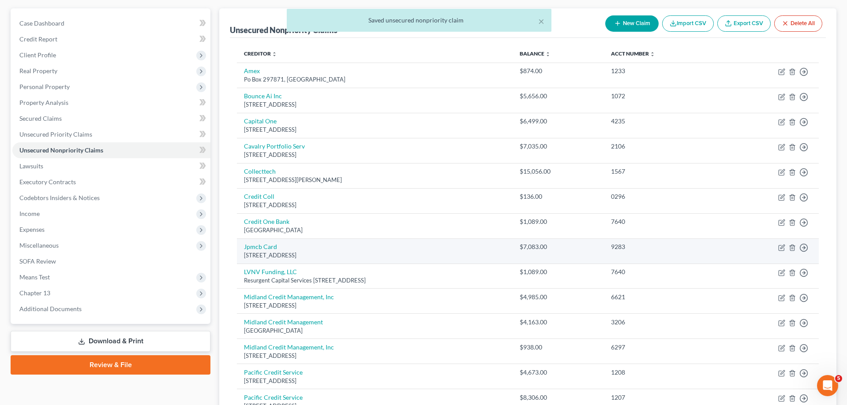
scroll to position [0, 0]
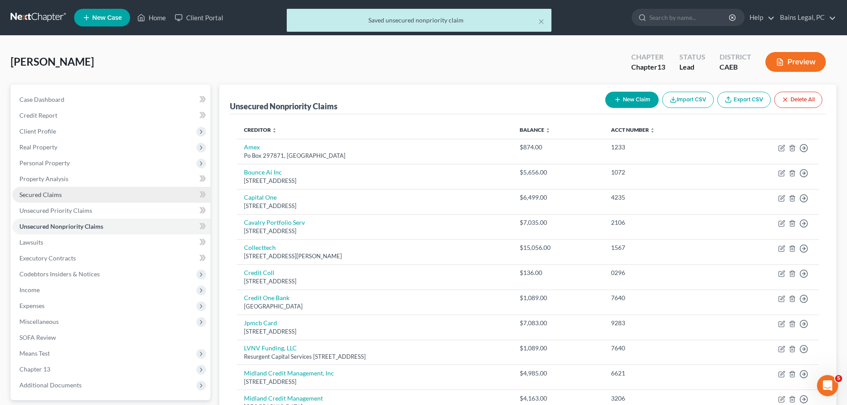
click at [62, 199] on link "Secured Claims" at bounding box center [111, 195] width 198 height 16
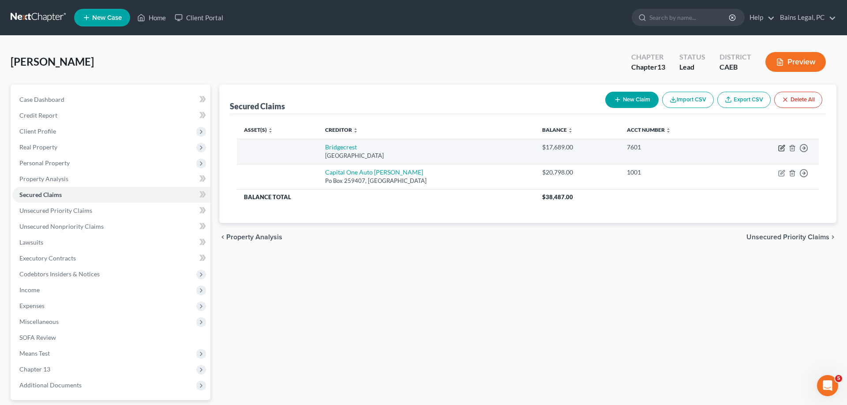
click at [784, 146] on icon "button" at bounding box center [781, 148] width 7 height 7
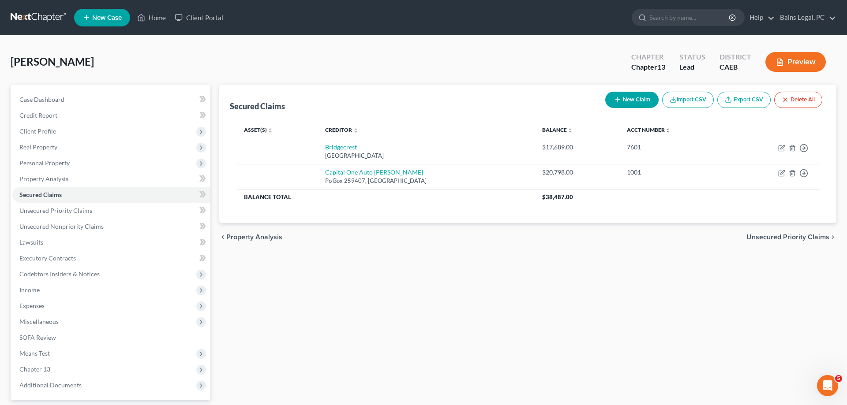
select select "3"
select select "1"
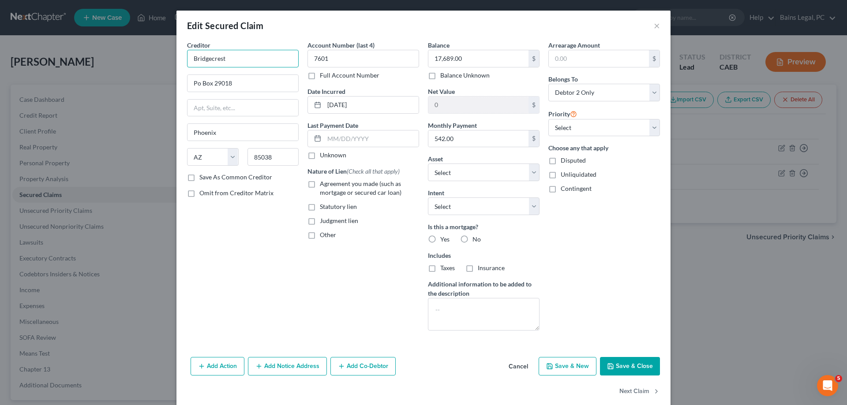
click at [243, 58] on input "Bridgecrest" at bounding box center [243, 59] width 112 height 18
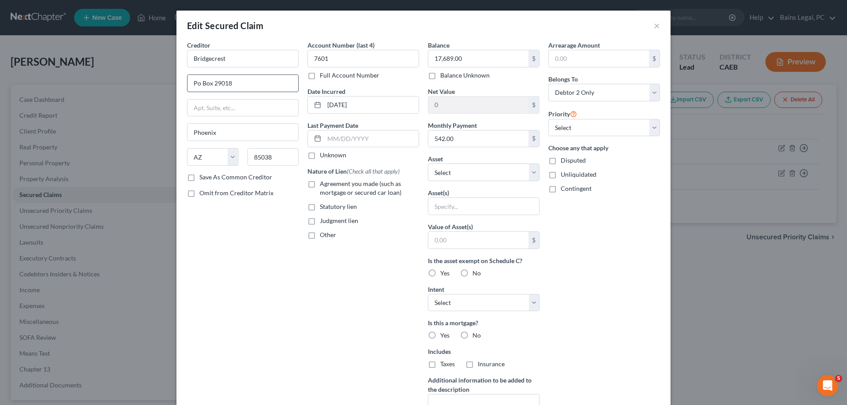
click at [251, 82] on input "Po Box 29018" at bounding box center [242, 83] width 111 height 17
click at [199, 84] on input "Po Box 29018" at bounding box center [242, 83] width 111 height 17
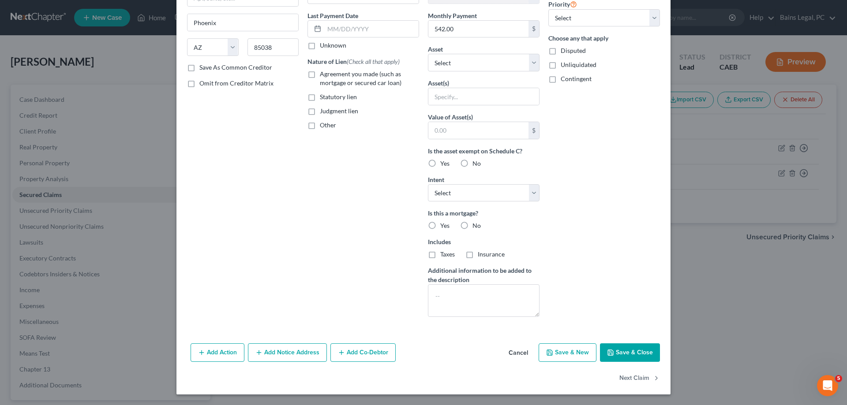
type input "PO Box 29018"
click at [630, 354] on button "Save & Close" at bounding box center [630, 353] width 60 height 19
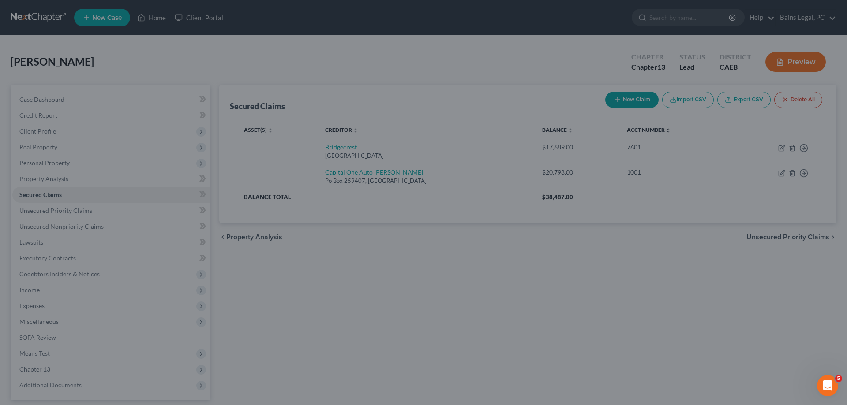
scroll to position [13, 0]
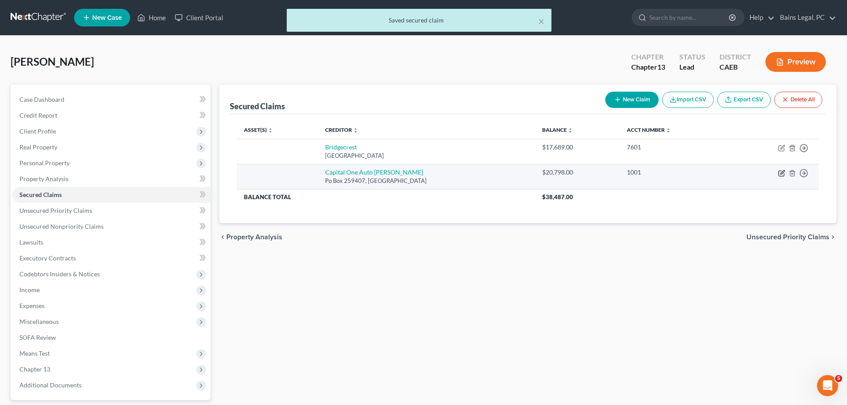
click at [779, 172] on icon "button" at bounding box center [781, 173] width 5 height 5
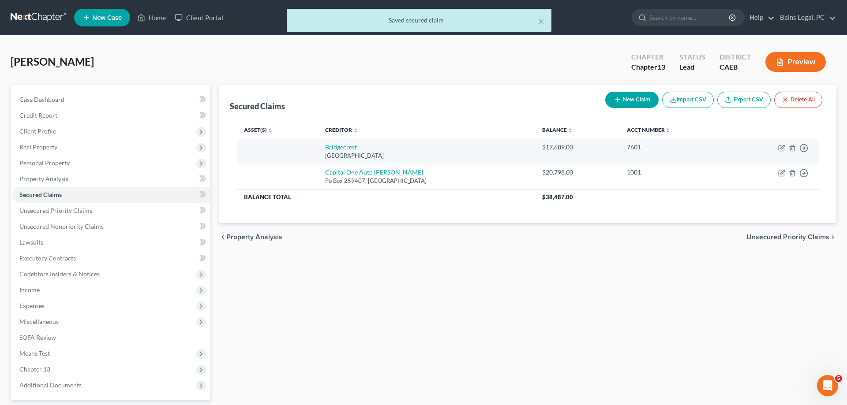
select select "45"
select select "0"
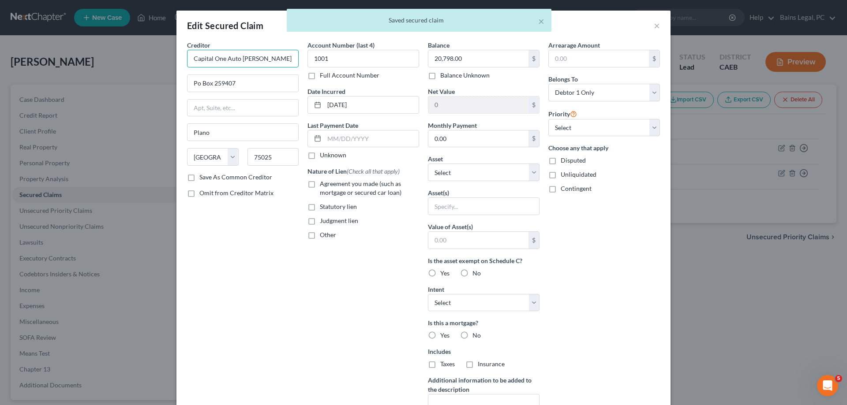
drag, startPoint x: 274, startPoint y: 62, endPoint x: 235, endPoint y: 64, distance: 39.4
click at [235, 64] on input "Capital One Auto [PERSON_NAME]" at bounding box center [243, 59] width 112 height 18
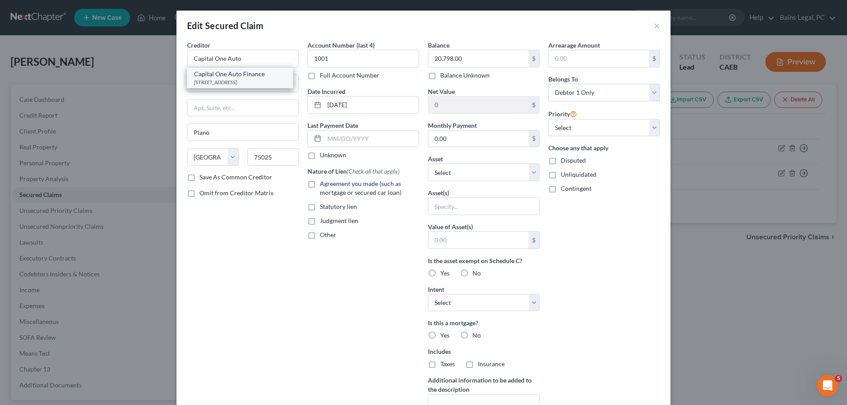
click at [250, 73] on div "Capital One Auto Finance" at bounding box center [240, 74] width 92 height 9
type input "Capital One Auto Finance"
type input "PO Box 60511"
type input "City Of Industry"
select select "4"
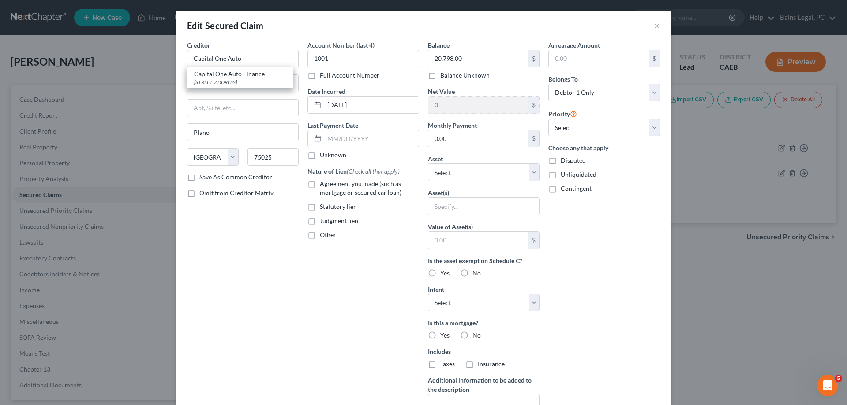
type input "91716"
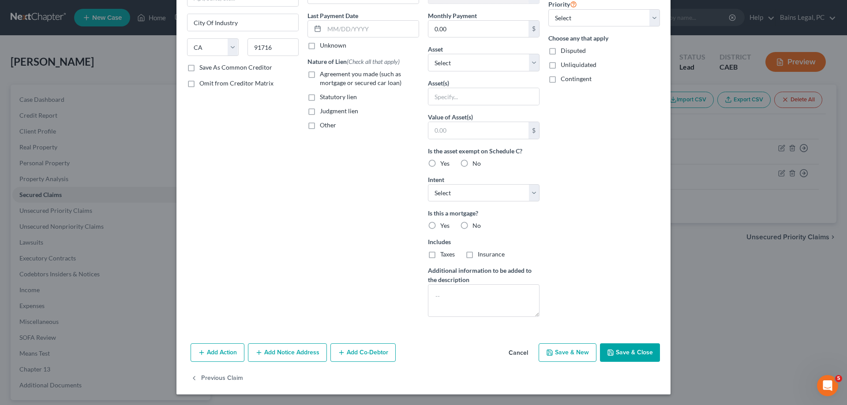
click at [636, 347] on button "Save & Close" at bounding box center [630, 353] width 60 height 19
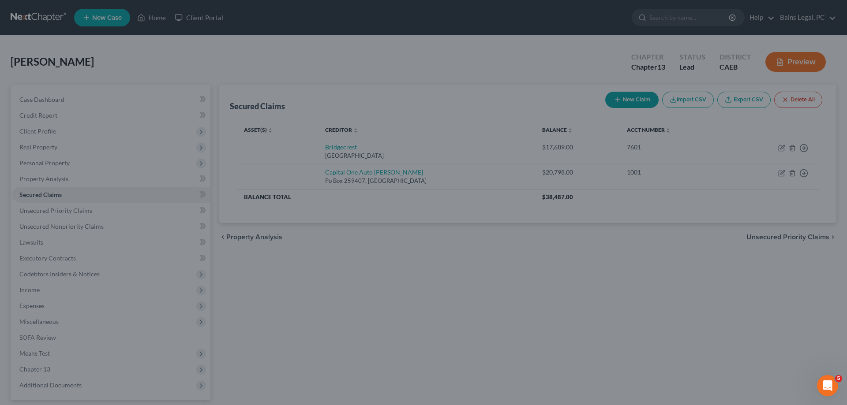
type input "0"
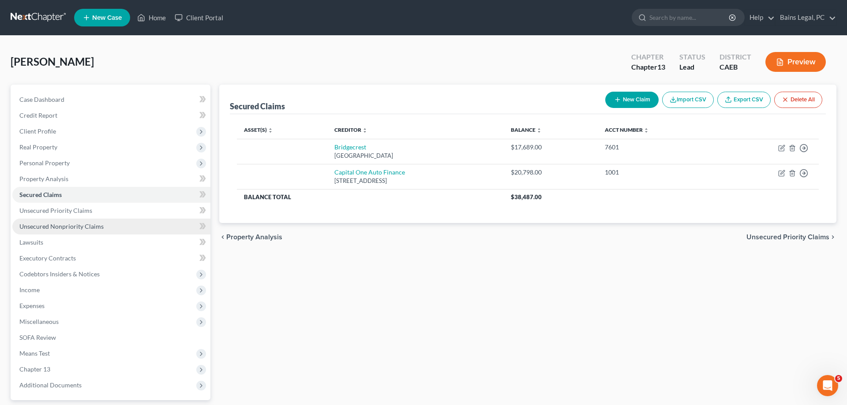
click at [90, 225] on span "Unsecured Nonpriority Claims" at bounding box center [61, 226] width 84 height 7
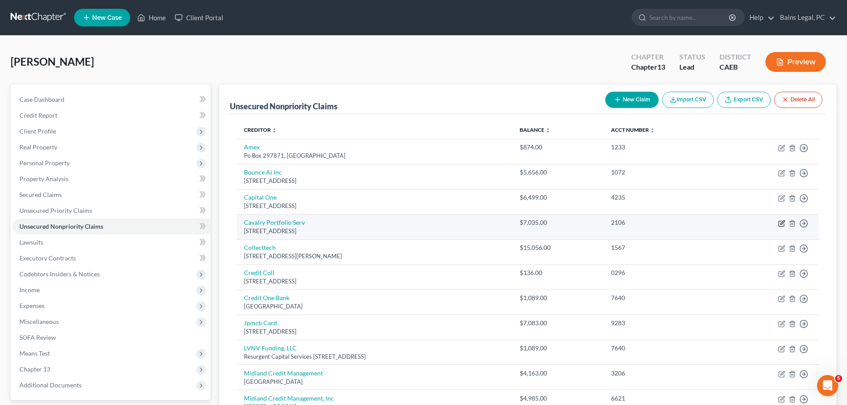
drag, startPoint x: 779, startPoint y: 225, endPoint x: 773, endPoint y: 224, distance: 5.8
click at [779, 224] on icon "button" at bounding box center [781, 223] width 5 height 5
select select "6"
select select "1"
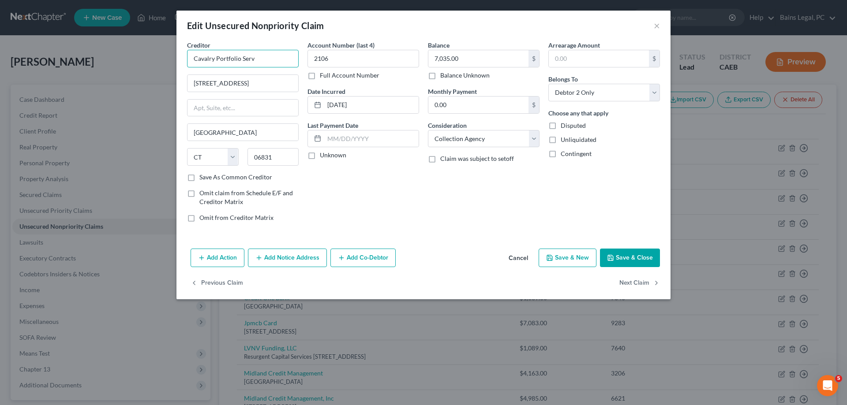
click at [273, 58] on input "Cavalry Portfolio Serv" at bounding box center [243, 59] width 112 height 18
click at [232, 85] on div "[STREET_ADDRESS]" at bounding box center [240, 82] width 92 height 7
type input "Cavalry Portfolio Services"
type input "[STREET_ADDRESS]"
type input "Suite 4A"
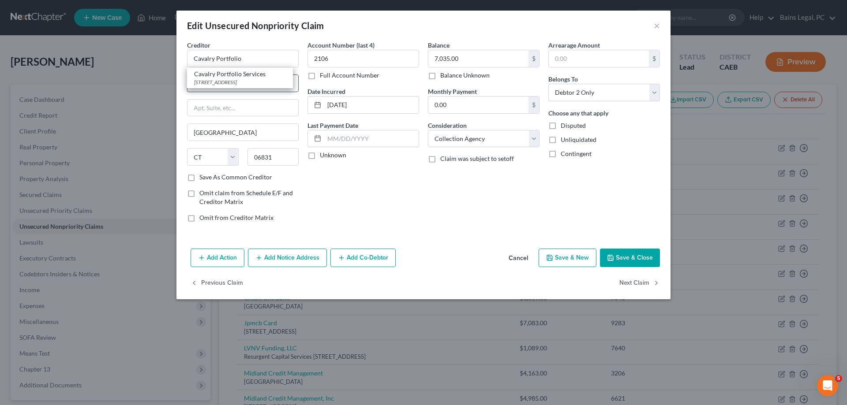
type input "Valhalla"
select select "35"
type input "10595"
click at [302, 261] on button "Add Notice Address" at bounding box center [287, 258] width 79 height 19
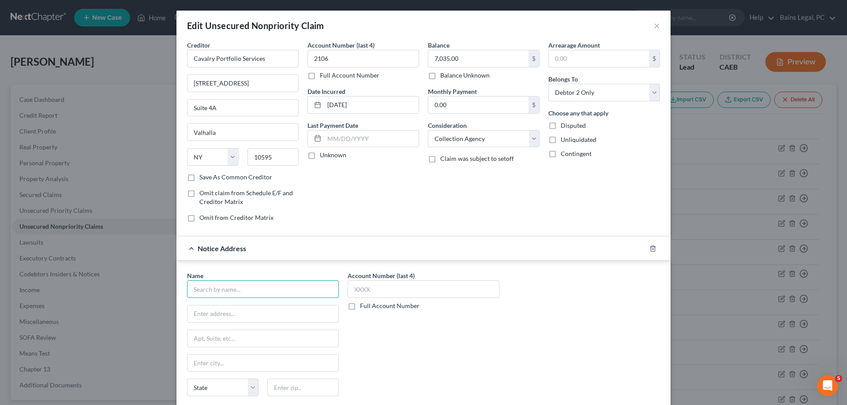
click at [264, 296] on input "text" at bounding box center [263, 290] width 152 height 18
click at [246, 313] on div "[STREET_ADDRESS]" at bounding box center [250, 312] width 112 height 7
type input "[PERSON_NAME] [PERSON_NAME], LLP"
type input "[STREET_ADDRESS]"
type input "Suite 110"
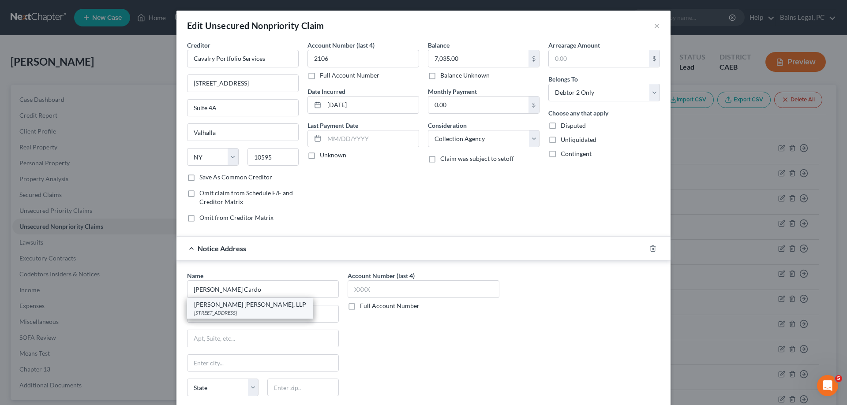
type input "[GEOGRAPHIC_DATA]"
select select "4"
type input "93720"
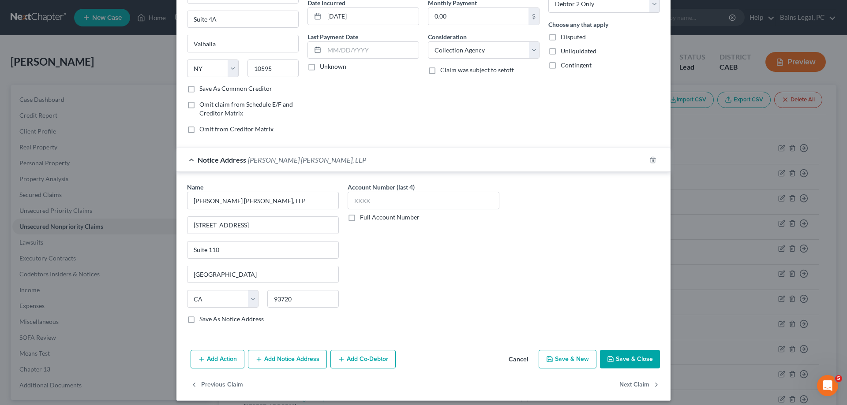
scroll to position [95, 0]
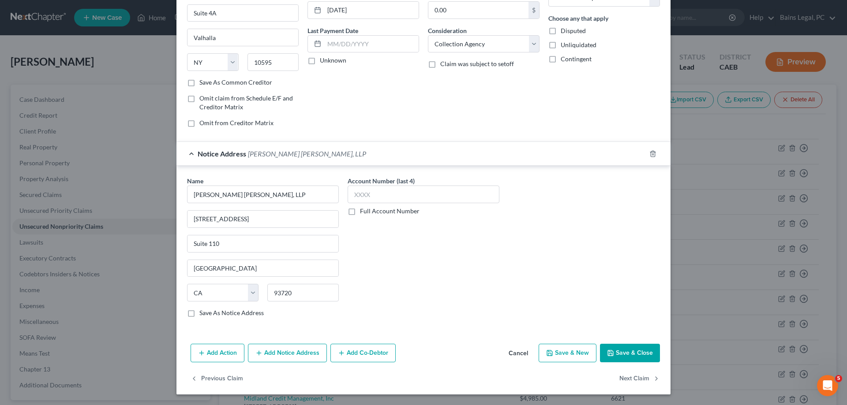
click at [274, 356] on button "Add Notice Address" at bounding box center [287, 353] width 79 height 19
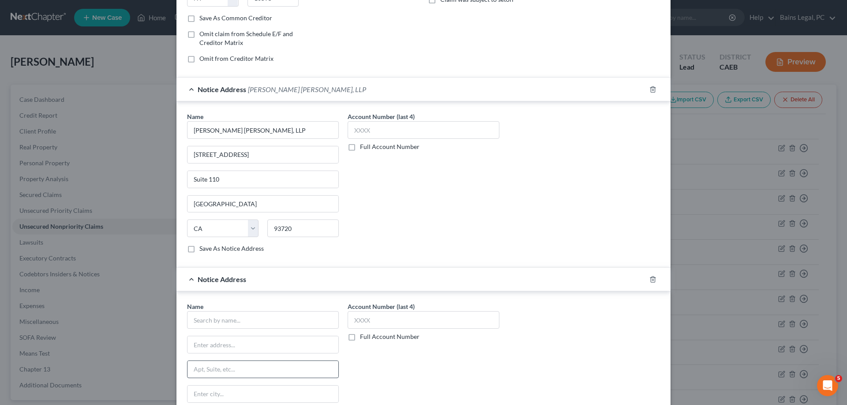
scroll to position [230, 0]
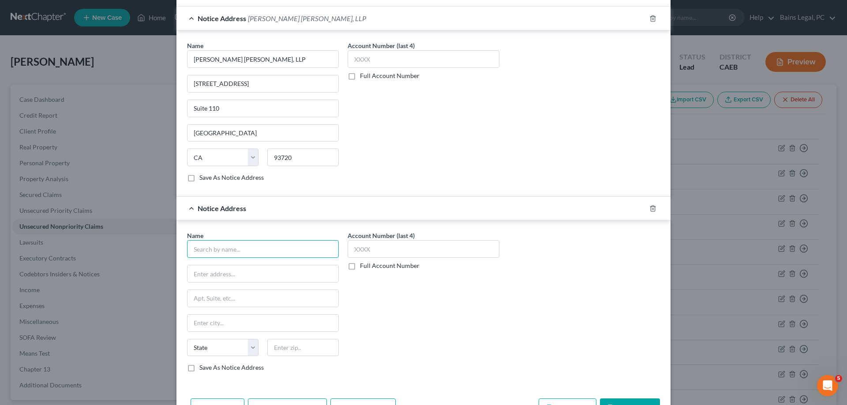
click at [269, 252] on input "text" at bounding box center [263, 249] width 152 height 18
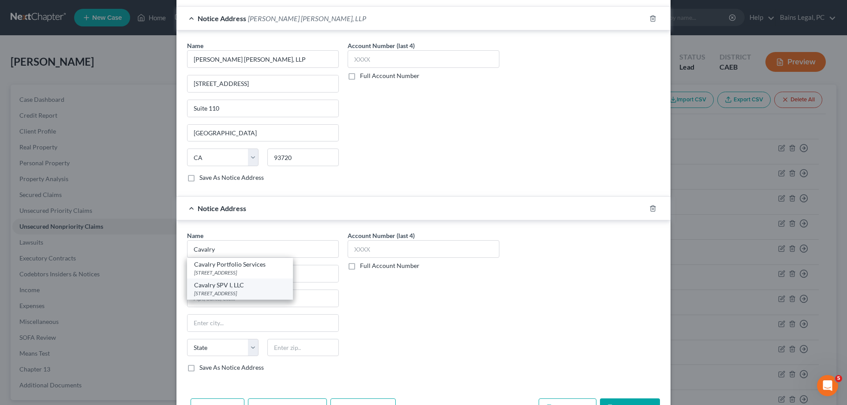
click at [251, 289] on div "Cavalry SPV I, LLC" at bounding box center [240, 285] width 92 height 9
type input "Cavalry SPV I, LLC"
type input "[STREET_ADDRESS]"
type input "Suite 220"
type input "[GEOGRAPHIC_DATA]"
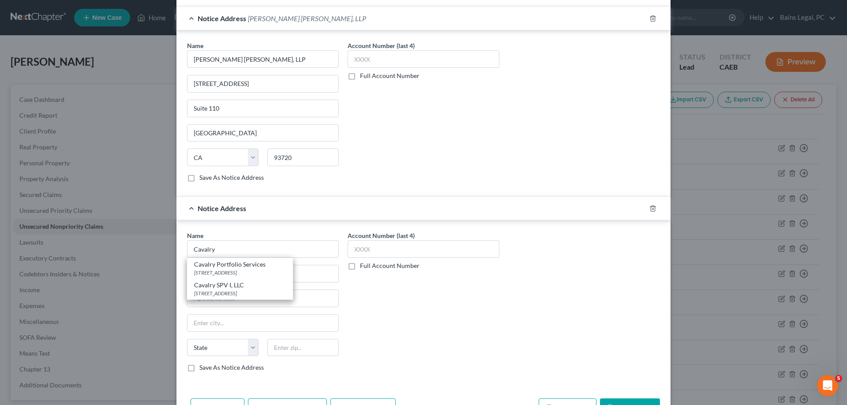
select select "6"
type input "06831"
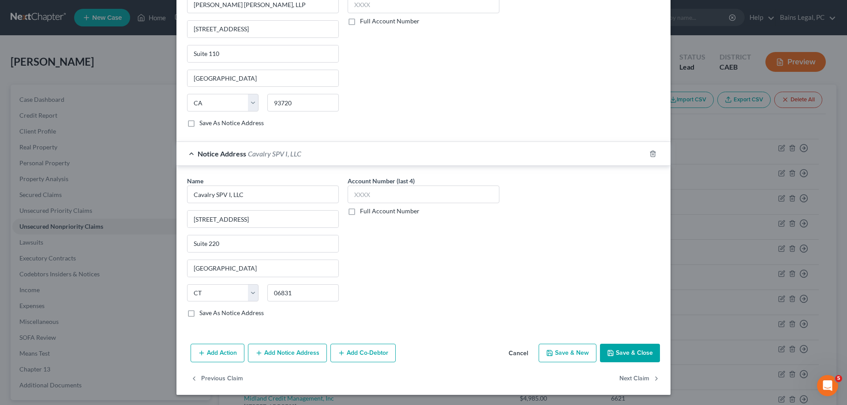
scroll to position [285, 0]
click at [631, 349] on button "Save & Close" at bounding box center [630, 353] width 60 height 19
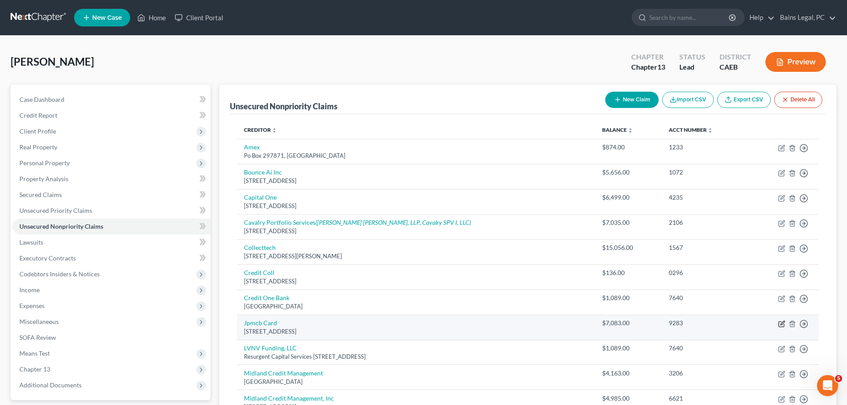
click at [781, 322] on icon "button" at bounding box center [781, 324] width 7 height 7
select select "7"
select select "1"
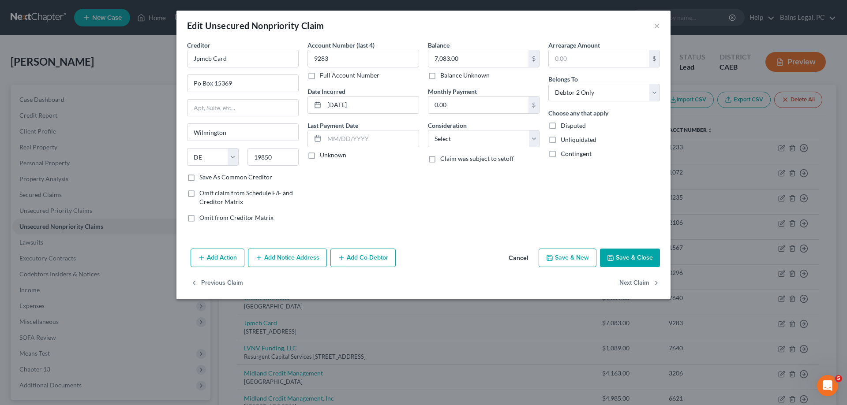
click at [293, 250] on button "Add Notice Address" at bounding box center [287, 258] width 79 height 19
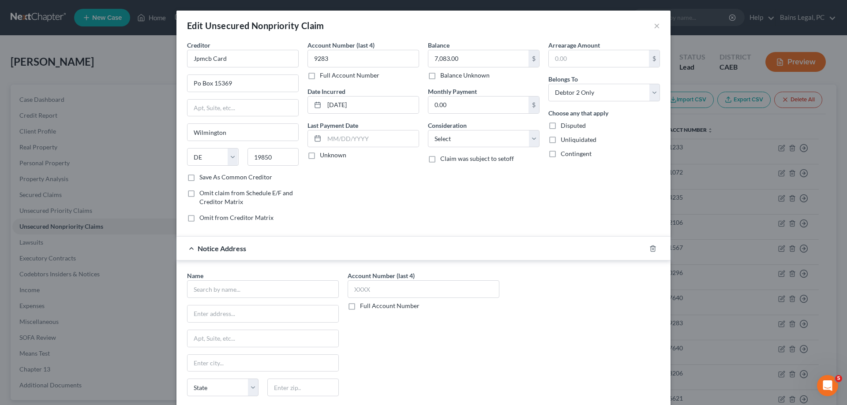
click at [281, 299] on div "Name * State [US_STATE] AK AR AZ CA CO CT DE DC [GEOGRAPHIC_DATA] [GEOGRAPHIC_D…" at bounding box center [263, 341] width 152 height 141
drag, startPoint x: 282, startPoint y: 290, endPoint x: 290, endPoint y: 277, distance: 15.1
click at [279, 287] on input "text" at bounding box center [263, 290] width 152 height 18
click at [255, 308] on div "[PERSON_NAME] & [PERSON_NAME]" at bounding box center [246, 304] width 105 height 9
type input "[PERSON_NAME] & [PERSON_NAME]"
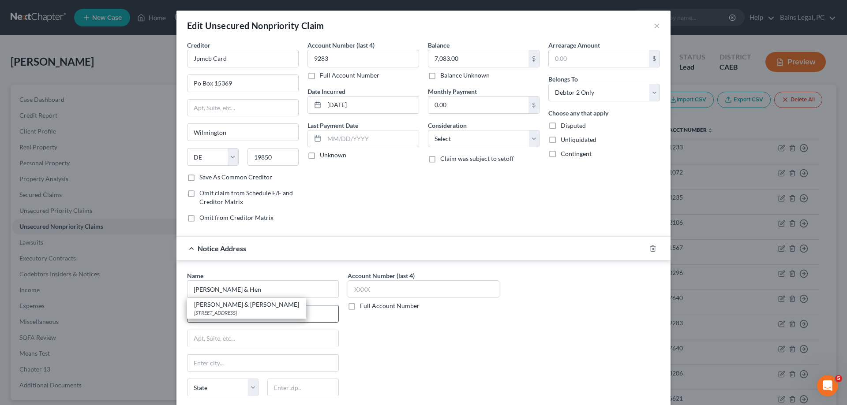
type input "7017 Realm Dr"
type input "[GEOGRAPHIC_DATA][PERSON_NAME]"
select select "4"
type input "95119"
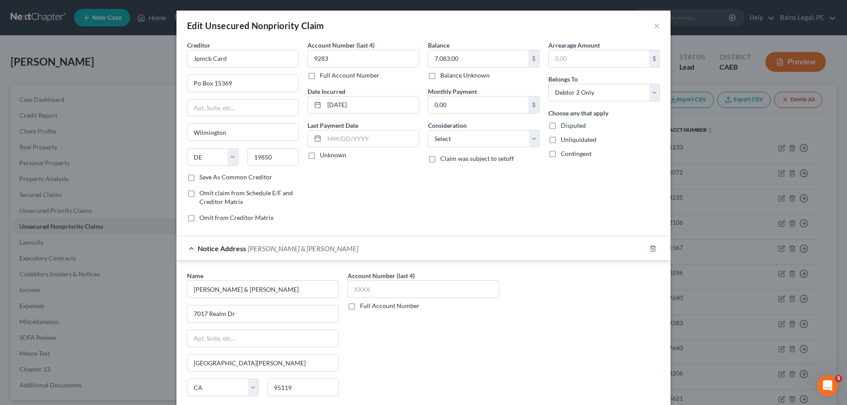
scroll to position [95, 0]
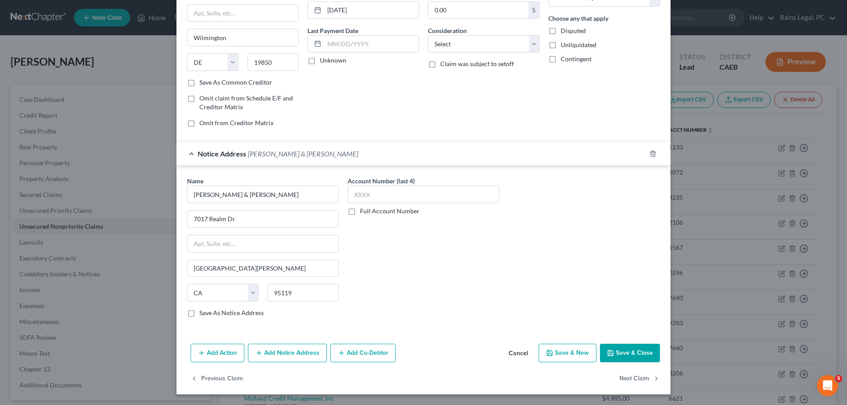
click at [630, 355] on button "Save & Close" at bounding box center [630, 353] width 60 height 19
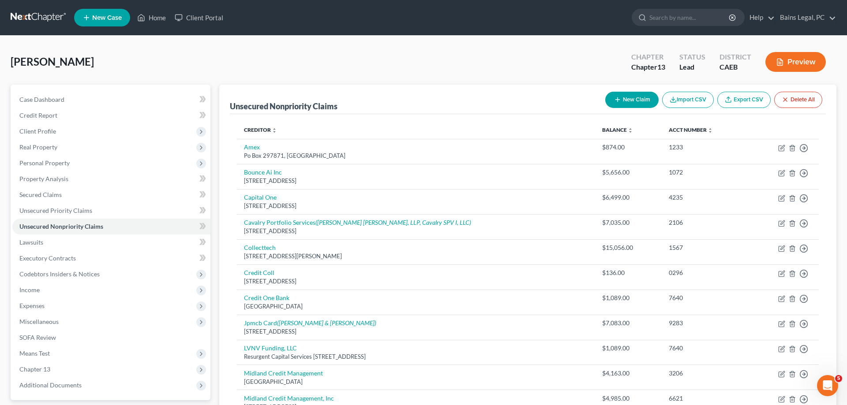
click at [615, 99] on icon "button" at bounding box center [617, 99] width 7 height 7
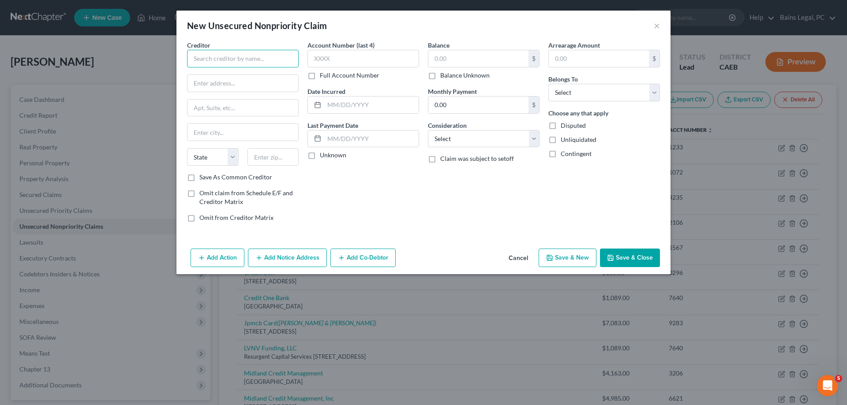
click at [285, 59] on input "text" at bounding box center [243, 59] width 112 height 18
type input "[PERSON_NAME] & [PERSON_NAME]"
type input "[STREET_ADDRESS]"
type input "17222"
type input "[GEOGRAPHIC_DATA]"
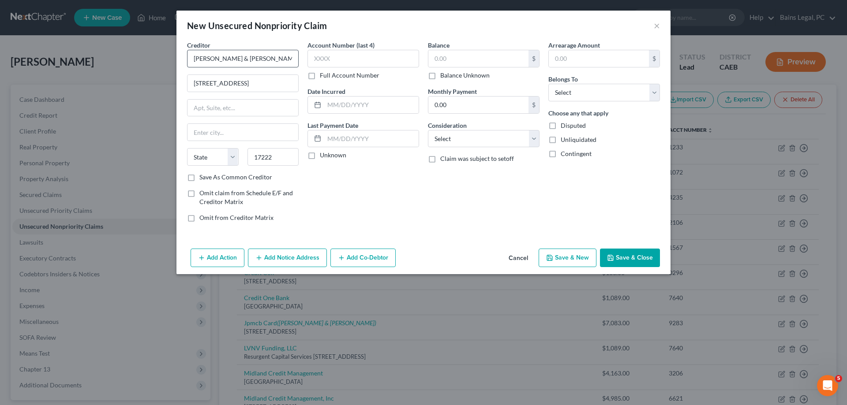
select select "39"
click at [494, 59] on input "text" at bounding box center [478, 58] width 100 height 17
click at [497, 55] on input "text" at bounding box center [478, 58] width 100 height 17
type input "59,075"
click at [548, 84] on select "Select Debtor 1 Only Debtor 2 Only Debtor 1 And Debtor 2 Only At Least One Of T…" at bounding box center [604, 93] width 112 height 18
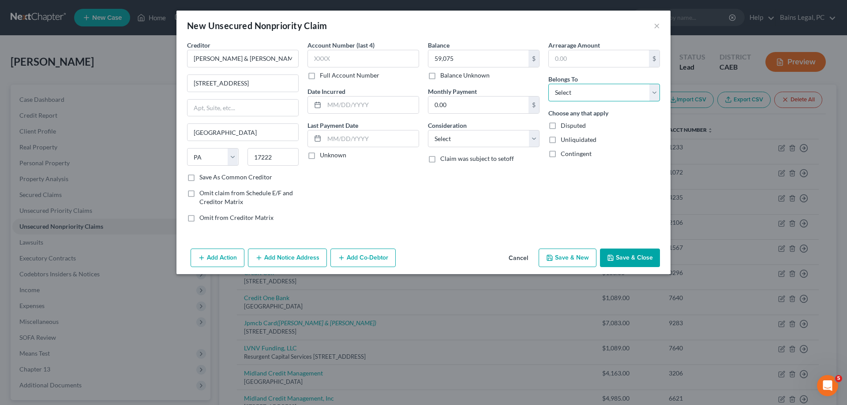
select select "2"
click option "Debtor 1 And Debtor 2 Only" at bounding box center [0, 0] width 0 height 0
click at [295, 266] on button "Add Notice Address" at bounding box center [287, 258] width 79 height 19
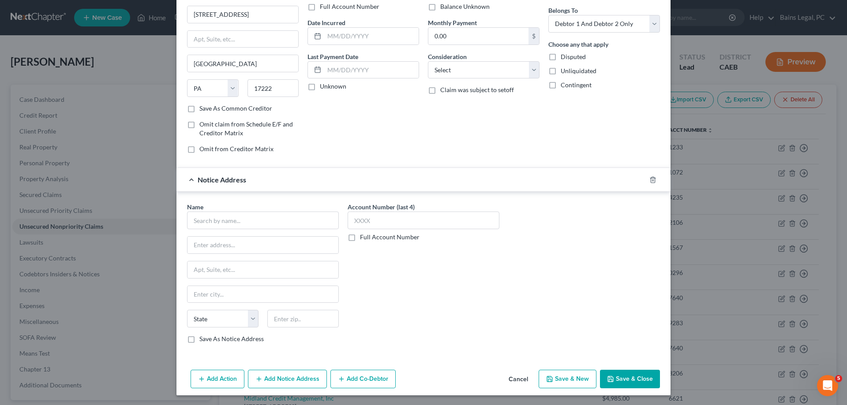
scroll to position [70, 0]
click at [655, 177] on icon "button" at bounding box center [652, 179] width 7 height 7
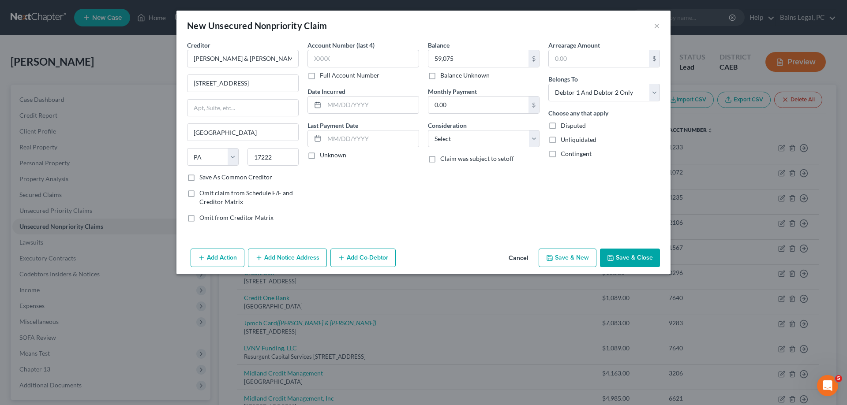
scroll to position [0, 0]
click at [623, 257] on button "Save & Close" at bounding box center [630, 258] width 60 height 19
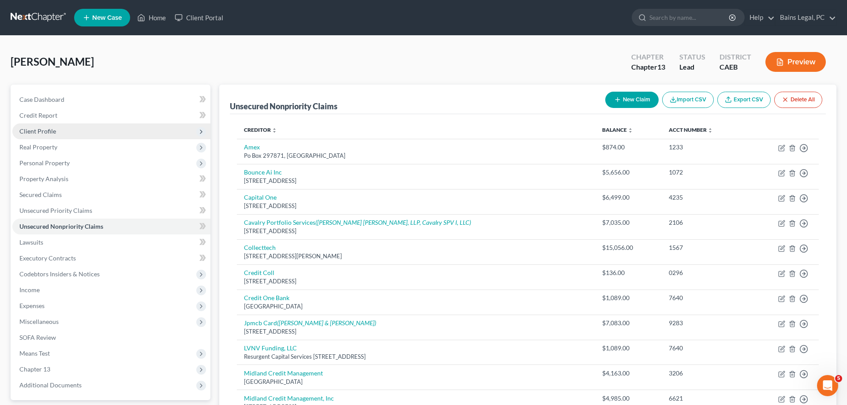
click at [56, 133] on span "Client Profile" at bounding box center [111, 132] width 198 height 16
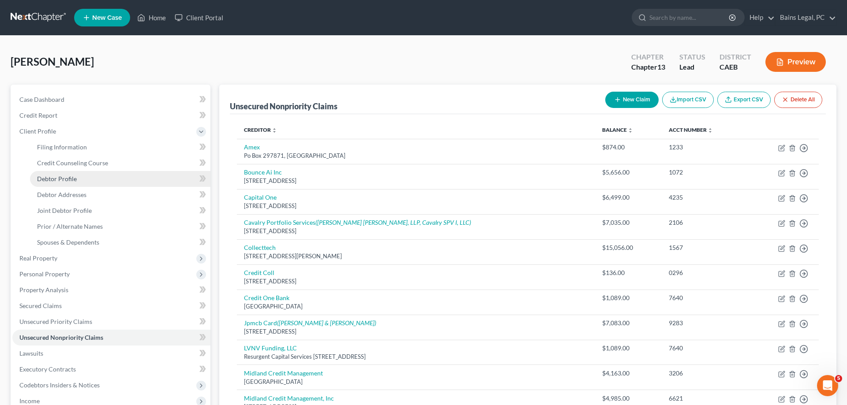
click at [57, 178] on span "Debtor Profile" at bounding box center [57, 178] width 40 height 7
select select "1"
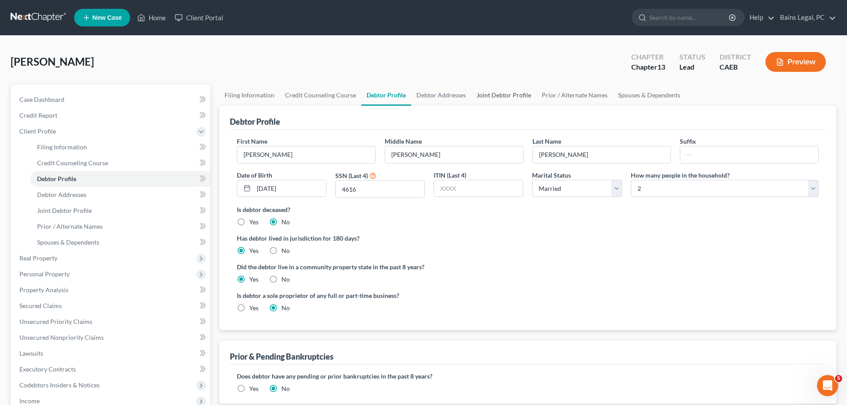
click at [499, 94] on link "Joint Debtor Profile" at bounding box center [503, 95] width 65 height 21
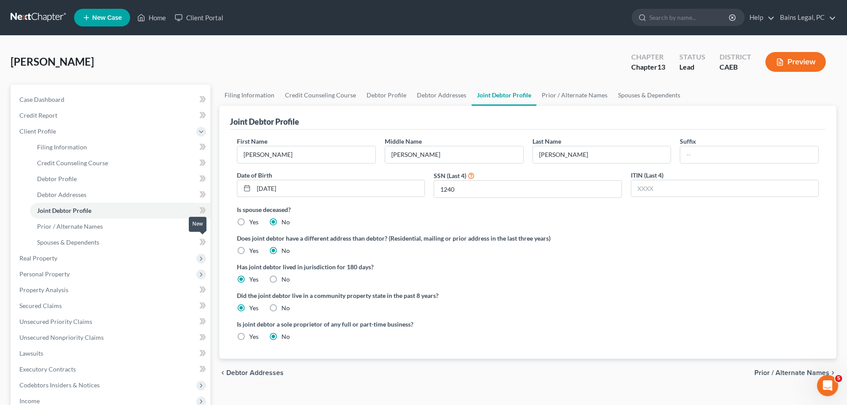
scroll to position [180, 0]
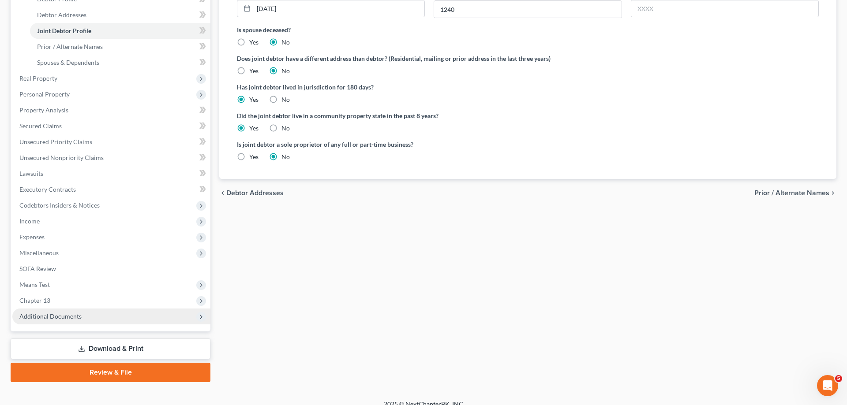
click at [69, 320] on span "Additional Documents" at bounding box center [50, 316] width 62 height 7
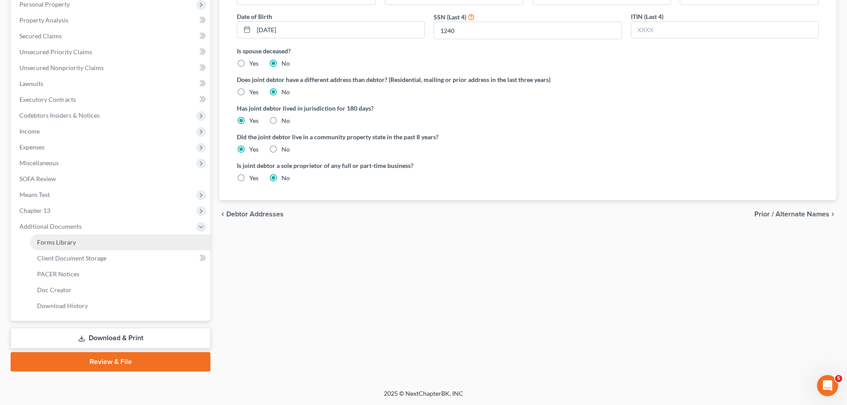
scroll to position [157, 0]
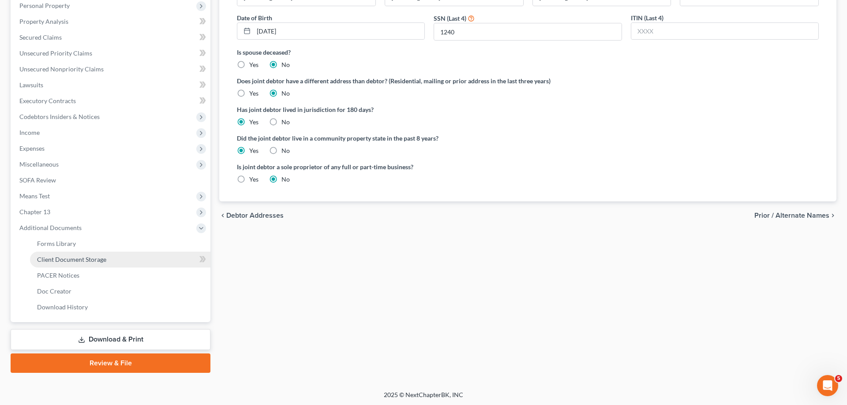
click at [93, 257] on span "Client Document Storage" at bounding box center [71, 259] width 69 height 7
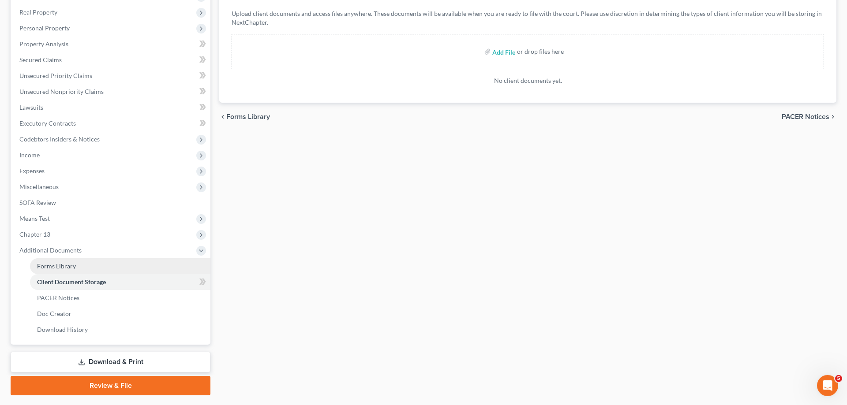
click at [66, 264] on span "Forms Library" at bounding box center [56, 265] width 39 height 7
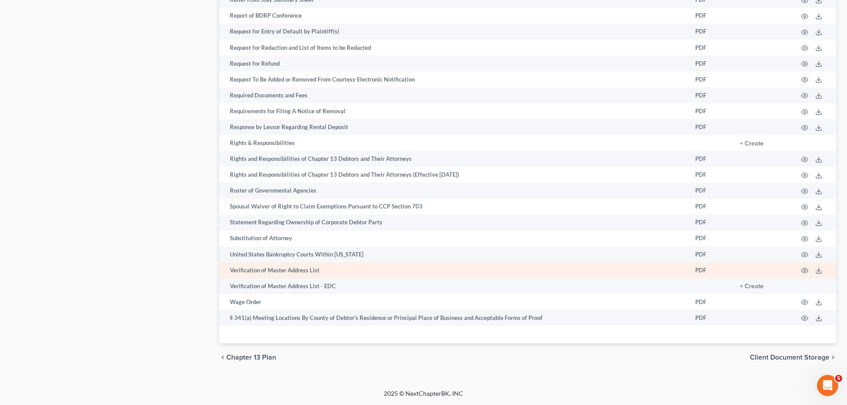
scroll to position [1313, 0]
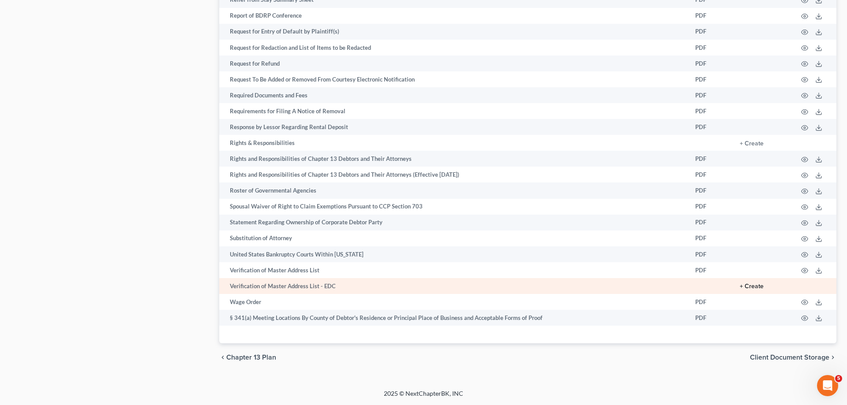
click at [751, 286] on button "+ Create" at bounding box center [752, 287] width 24 height 6
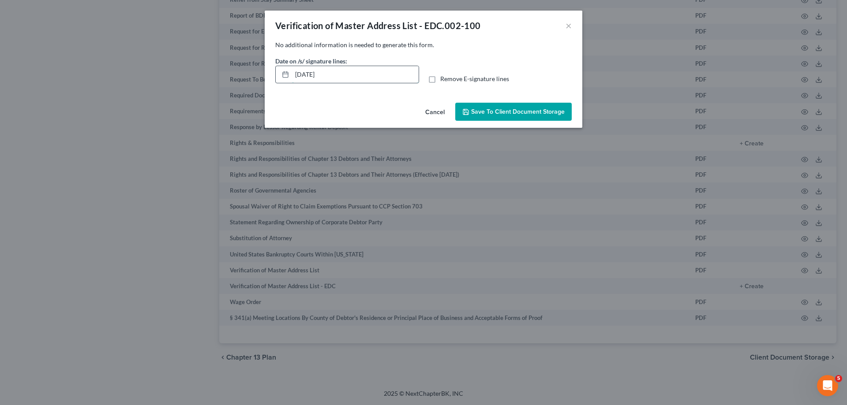
drag, startPoint x: 339, startPoint y: 68, endPoint x: 353, endPoint y: 75, distance: 15.4
click at [292, 75] on input "[DATE]" at bounding box center [355, 74] width 127 height 17
click at [452, 74] on div "Date on /s/ signature lines: Remove E-signature lines" at bounding box center [423, 73] width 305 height 34
click at [468, 87] on div "Date on /s/ signature lines: Remove E-signature lines" at bounding box center [423, 73] width 305 height 34
click at [453, 80] on span "Remove E-signature lines" at bounding box center [474, 78] width 69 height 7
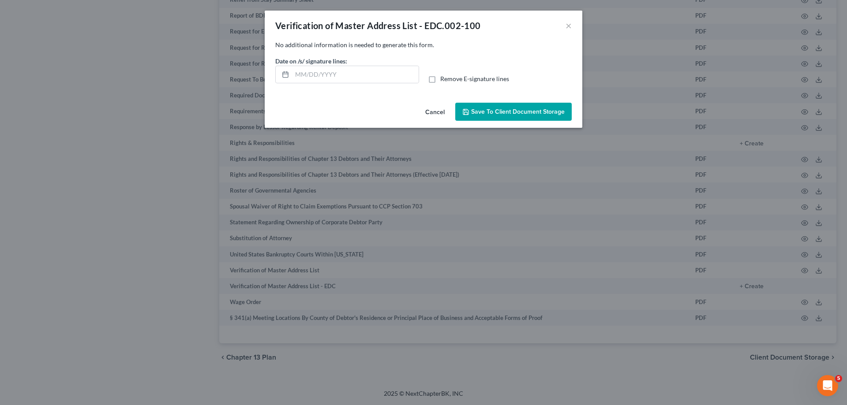
click at [450, 80] on input "Remove E-signature lines" at bounding box center [447, 78] width 6 height 6
checkbox input "true"
click at [480, 105] on button "Save to Client Document Storage" at bounding box center [513, 112] width 116 height 19
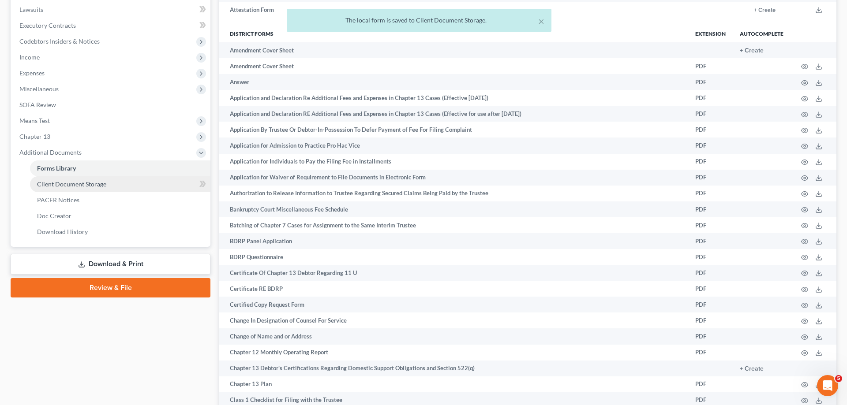
click at [122, 188] on link "Client Document Storage" at bounding box center [120, 184] width 180 height 16
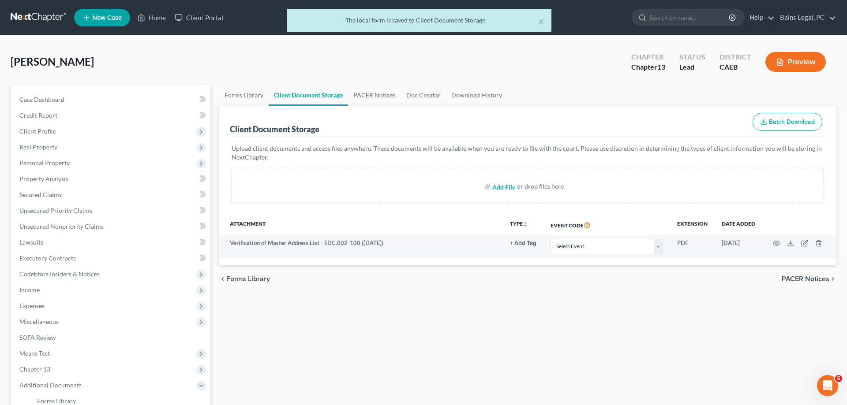
click at [496, 189] on input "file" at bounding box center [502, 187] width 21 height 16
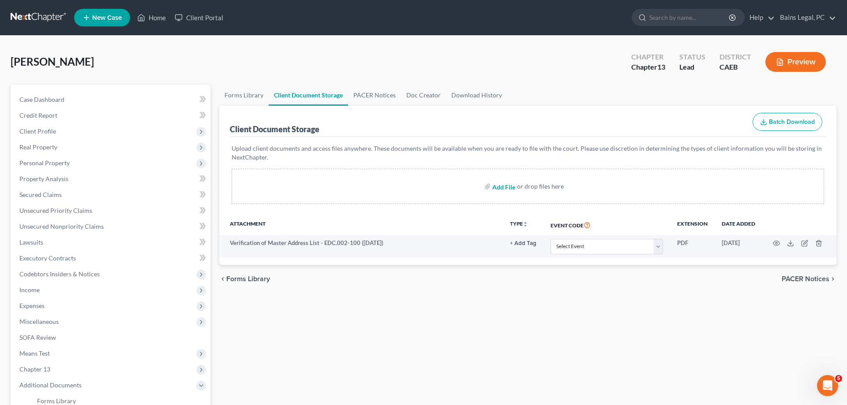
type input "C:\fakepath\CC - HERS.pdf"
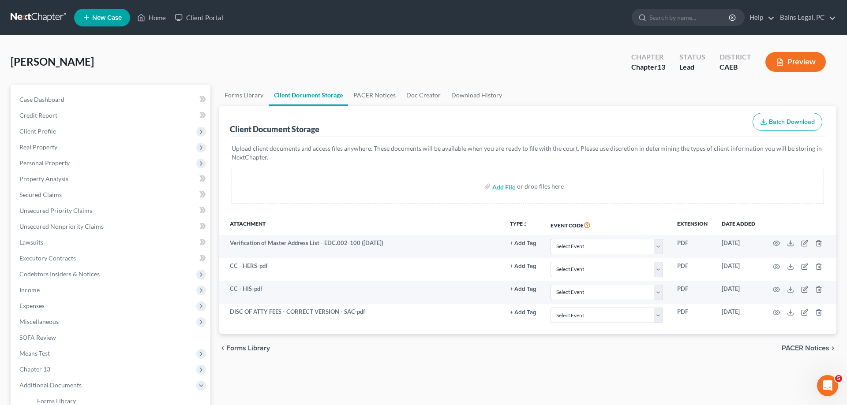
scroll to position [158, 0]
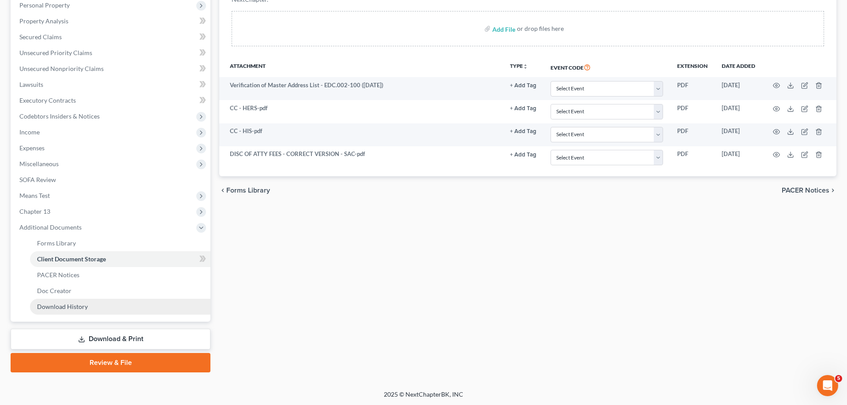
drag, startPoint x: 110, startPoint y: 340, endPoint x: 194, endPoint y: 313, distance: 87.5
click at [111, 340] on link "Download & Print" at bounding box center [111, 339] width 200 height 21
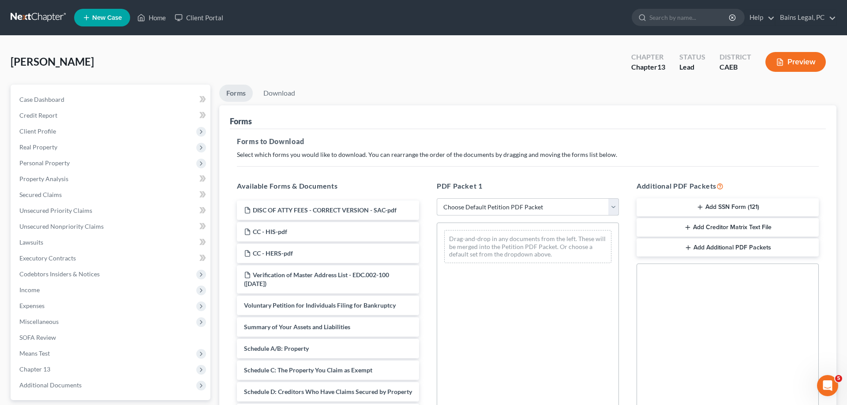
click at [437, 199] on select "Choose Default Petition PDF Packet Complete Bankruptcy Petition (all forms and …" at bounding box center [528, 208] width 182 height 18
select select "1"
click option "Emergency Filing Forms (Petition and Creditor List Only)" at bounding box center [0, 0] width 0 height 0
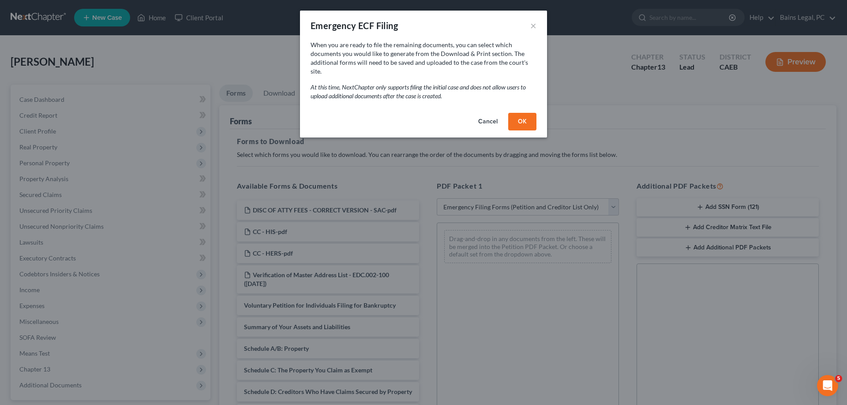
click at [533, 114] on button "OK" at bounding box center [522, 122] width 28 height 18
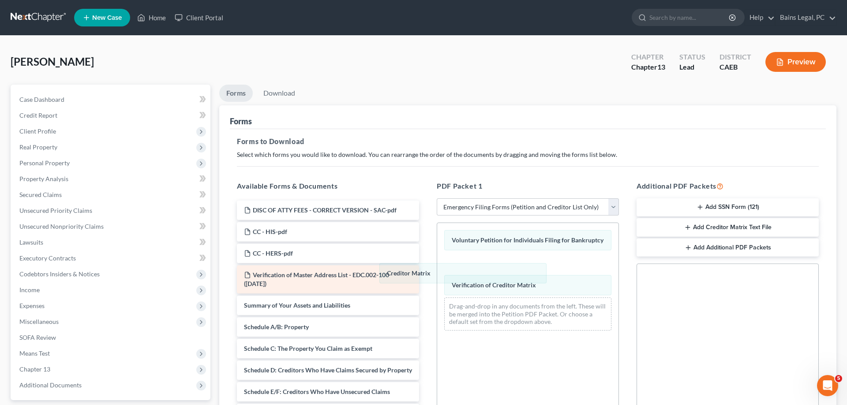
drag, startPoint x: 501, startPoint y: 267, endPoint x: 350, endPoint y: 288, distance: 152.3
click at [437, 288] on div "Creditor Matrix Voluntary Petition for Individuals Filing for Bankruptcy Credit…" at bounding box center [527, 280] width 181 height 115
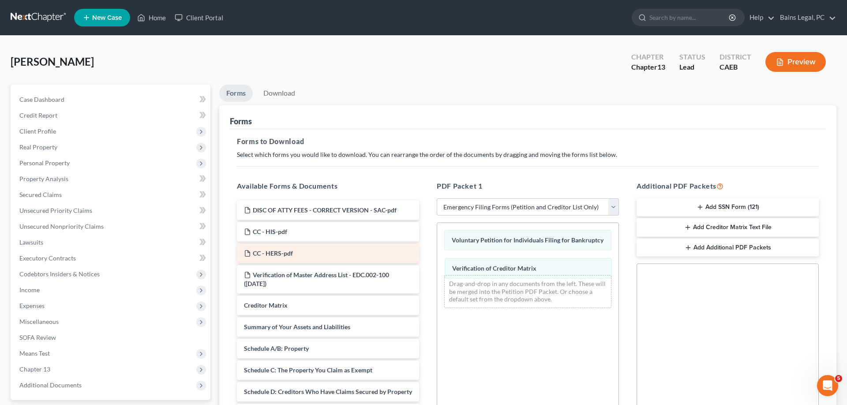
drag, startPoint x: 513, startPoint y: 259, endPoint x: 245, endPoint y: 246, distance: 268.1
click at [437, 269] on div "Verification of Creditor Matrix Voluntary Petition for Individuals Filing for B…" at bounding box center [527, 269] width 181 height 92
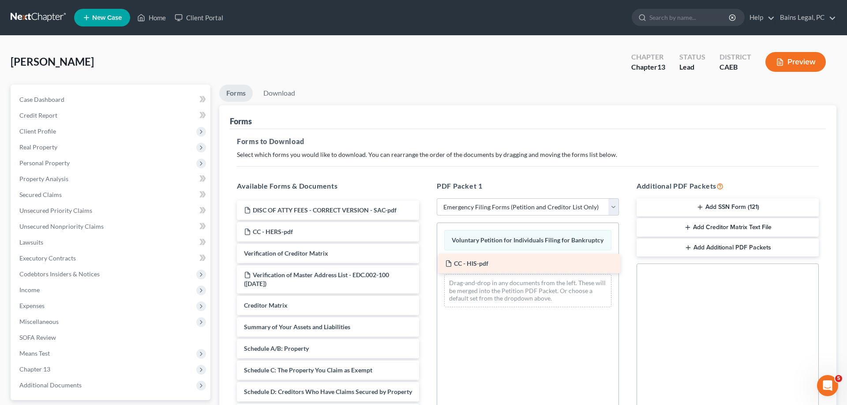
drag, startPoint x: 272, startPoint y: 230, endPoint x: 479, endPoint y: 262, distance: 209.0
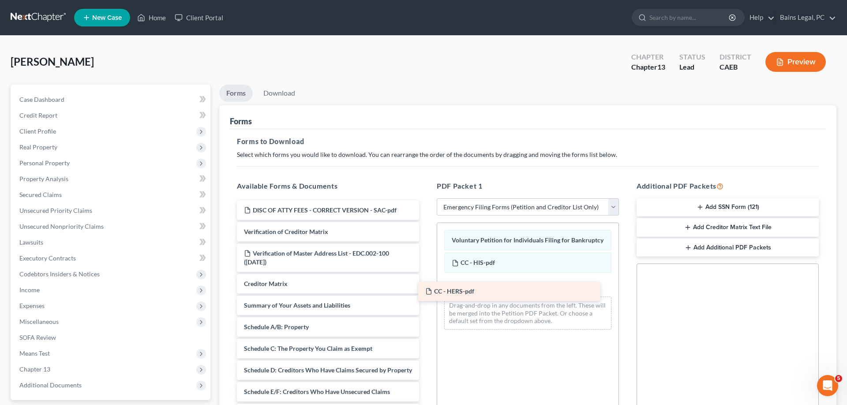
drag, startPoint x: 317, startPoint y: 234, endPoint x: 497, endPoint y: 292, distance: 189.2
click at [426, 292] on div "CC - HERS-pdf DISC OF ATTY FEES - CORRECT VERSION - SAC-pdf CC - HERS-pdf Verif…" at bounding box center [328, 407] width 196 height 413
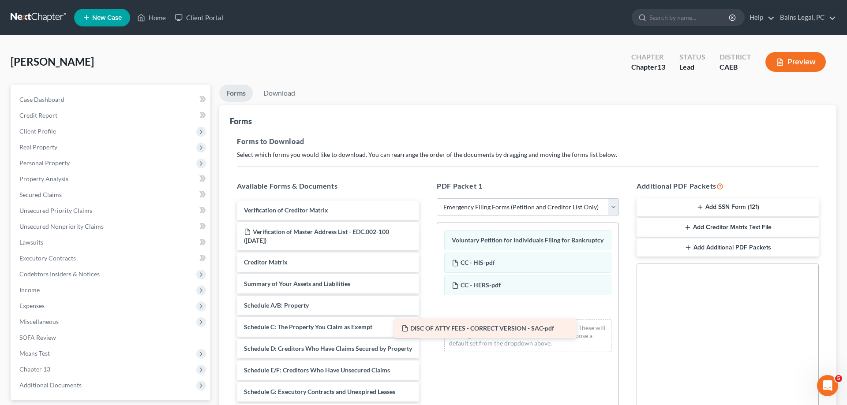
drag, startPoint x: 338, startPoint y: 215, endPoint x: 493, endPoint y: 332, distance: 194.3
click at [426, 332] on div "DISC OF ATTY FEES - CORRECT VERSION - SAC-pdf DISC OF ATTY FEES - CORRECT VERSI…" at bounding box center [328, 397] width 196 height 392
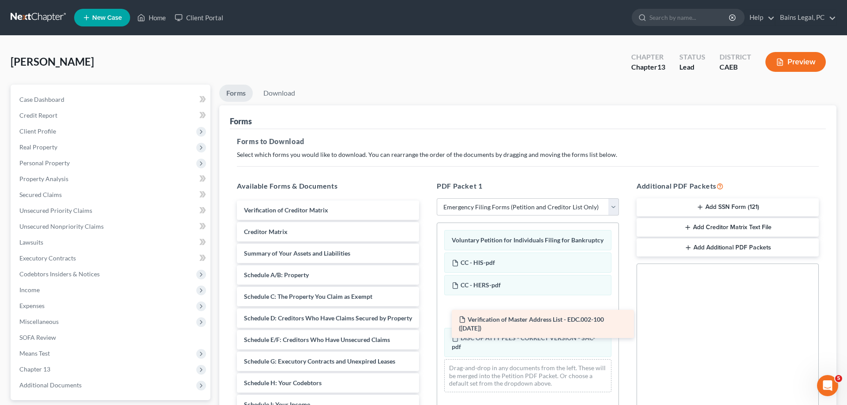
drag, startPoint x: 305, startPoint y: 235, endPoint x: 514, endPoint y: 304, distance: 219.9
click at [426, 314] on div "Verification of Master Address List - EDC.002-100 ([DATE]) Verification of Cred…" at bounding box center [328, 381] width 196 height 361
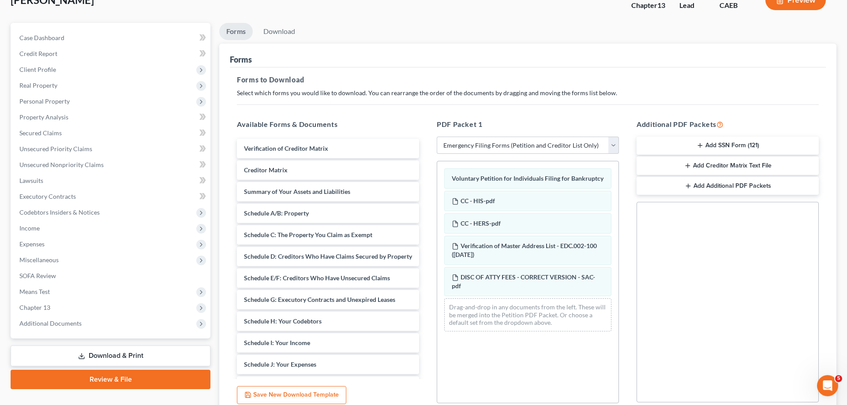
scroll to position [135, 0]
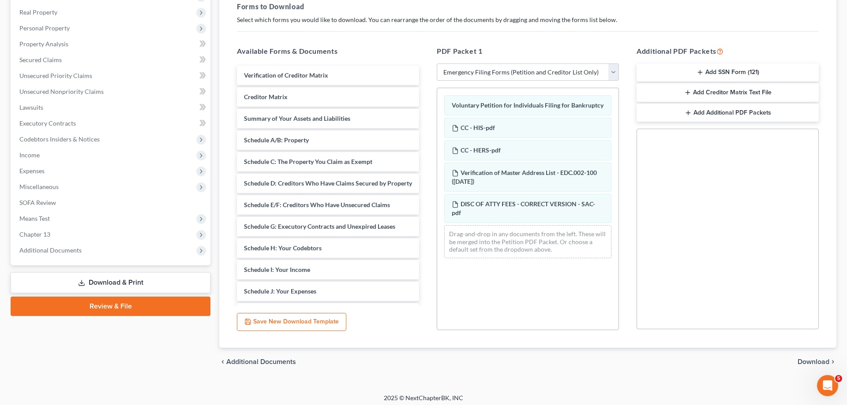
click at [727, 71] on button "Add SSN Form (121)" at bounding box center [728, 73] width 182 height 19
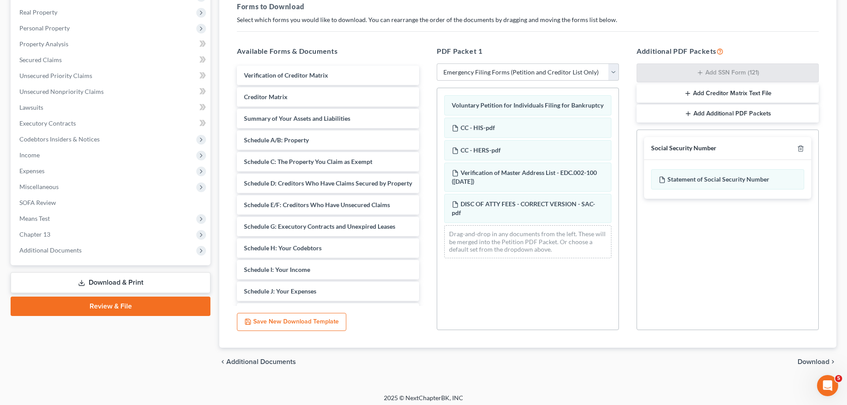
click at [804, 361] on span "Download" at bounding box center [814, 362] width 32 height 7
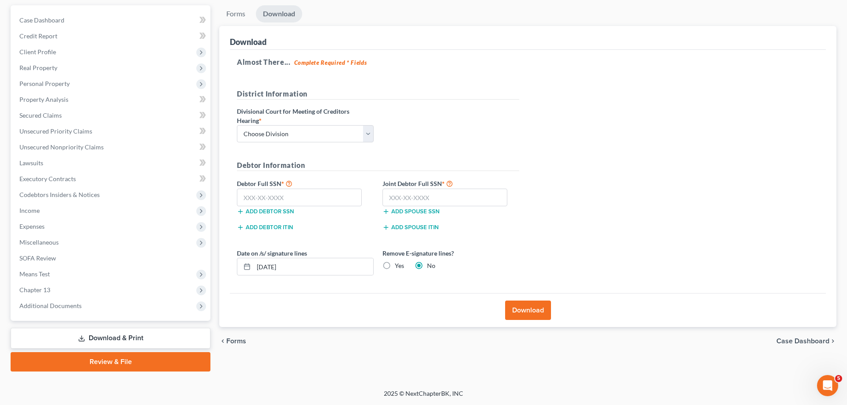
scroll to position [79, 0]
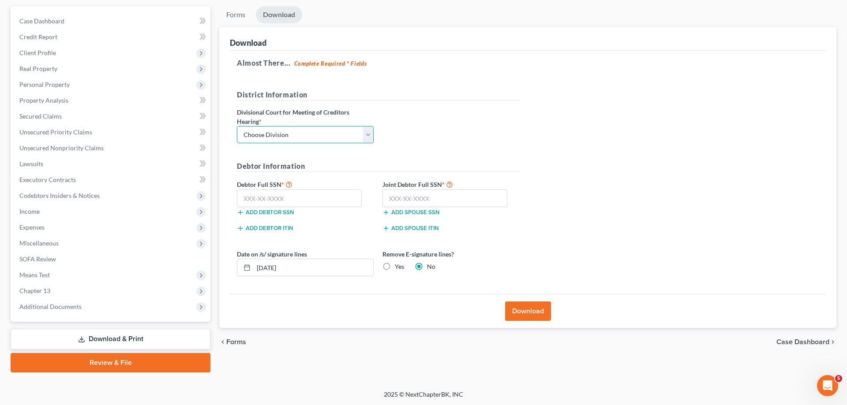
click at [237, 126] on select "Choose Division Fresno Modesto [GEOGRAPHIC_DATA]" at bounding box center [305, 135] width 137 height 18
select select "2"
click option "[GEOGRAPHIC_DATA]" at bounding box center [0, 0] width 0 height 0
drag, startPoint x: 291, startPoint y: 196, endPoint x: 293, endPoint y: 201, distance: 4.9
click at [292, 199] on input "text" at bounding box center [299, 199] width 125 height 18
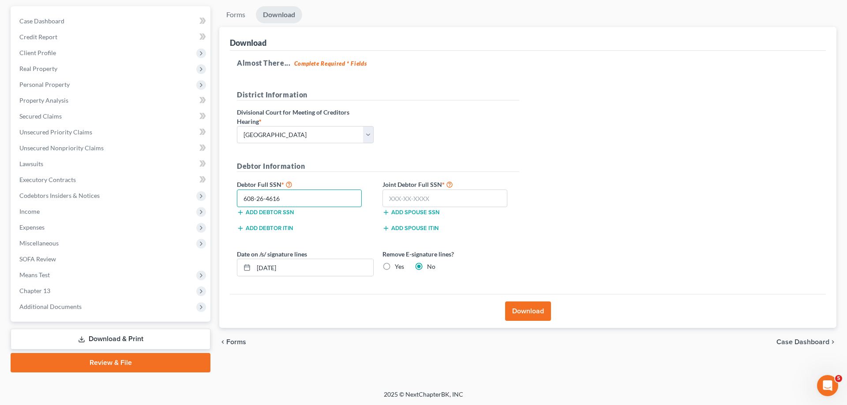
type input "608-26-4616"
click at [459, 199] on input "text" at bounding box center [444, 199] width 125 height 18
type input "617-16-1240"
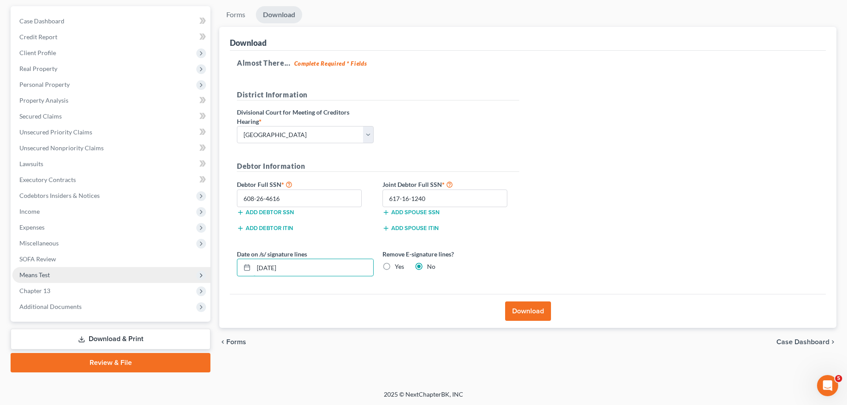
drag, startPoint x: 297, startPoint y: 266, endPoint x: 190, endPoint y: 273, distance: 107.4
click at [254, 274] on input "[DATE]" at bounding box center [314, 267] width 120 height 17
click at [395, 267] on label "Yes" at bounding box center [399, 266] width 9 height 9
click at [398, 267] on input "Yes" at bounding box center [401, 265] width 6 height 6
radio input "true"
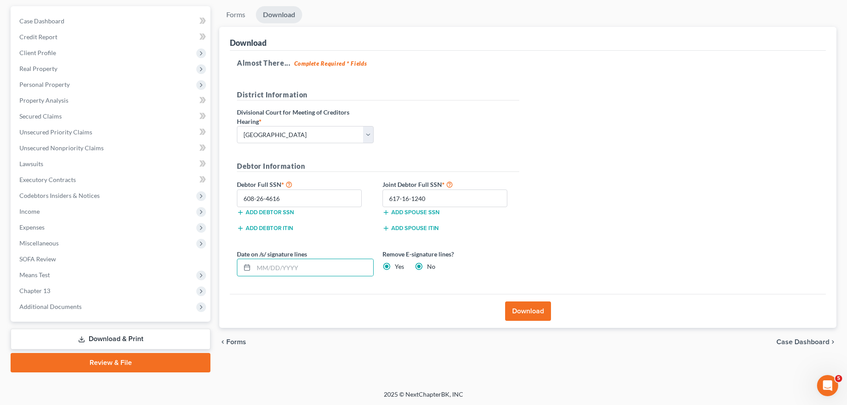
radio input "false"
click at [535, 311] on button "Download" at bounding box center [528, 311] width 46 height 19
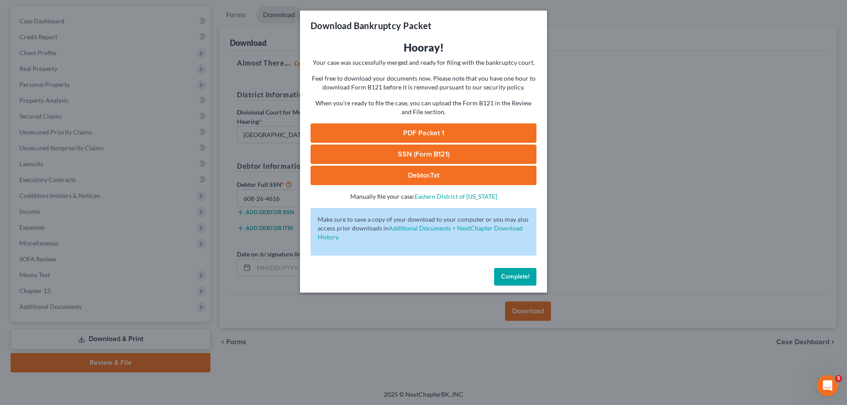
click at [365, 131] on link "PDF Packet 1" at bounding box center [424, 133] width 226 height 19
click at [370, 153] on link "SSN (Form B121)" at bounding box center [424, 154] width 226 height 19
drag, startPoint x: 523, startPoint y: 277, endPoint x: 360, endPoint y: 222, distance: 172.1
click at [521, 275] on span "Complete!" at bounding box center [515, 276] width 28 height 7
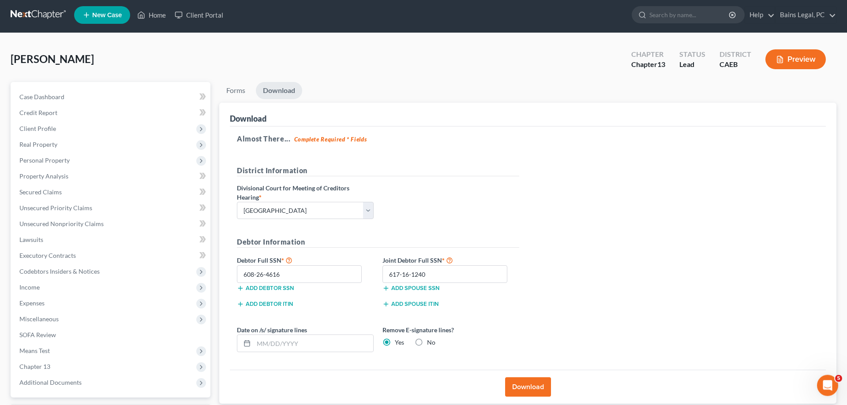
scroll to position [0, 0]
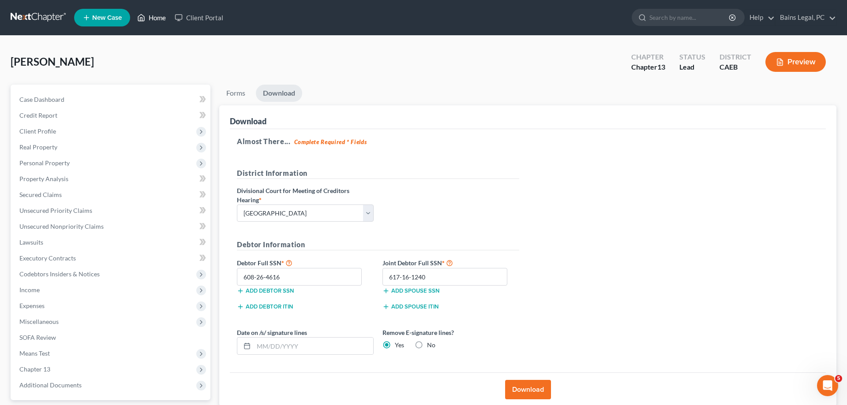
drag, startPoint x: 155, startPoint y: 18, endPoint x: 184, endPoint y: 30, distance: 31.8
click at [155, 18] on link "Home" at bounding box center [151, 18] width 37 height 16
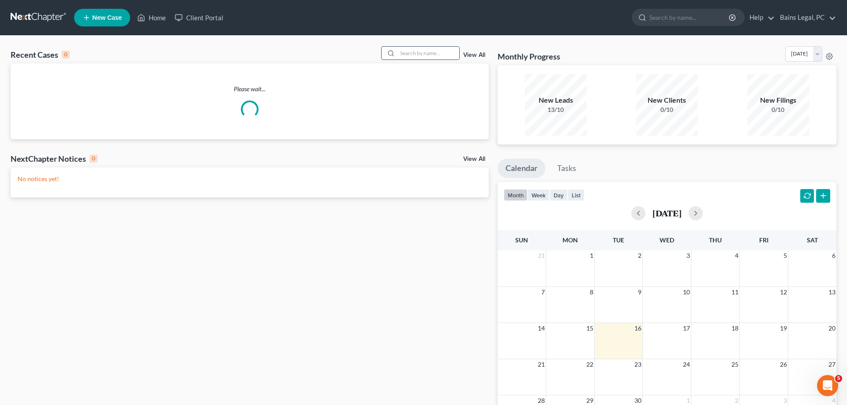
click at [387, 51] on icon at bounding box center [390, 53] width 7 height 7
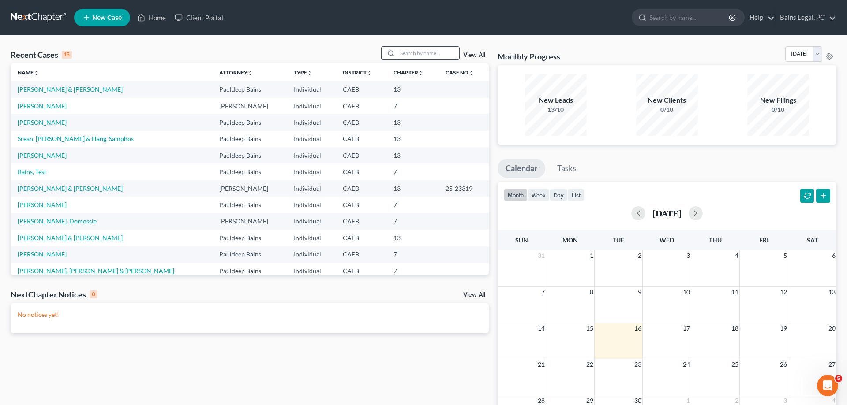
click at [410, 53] on input "search" at bounding box center [428, 53] width 62 height 13
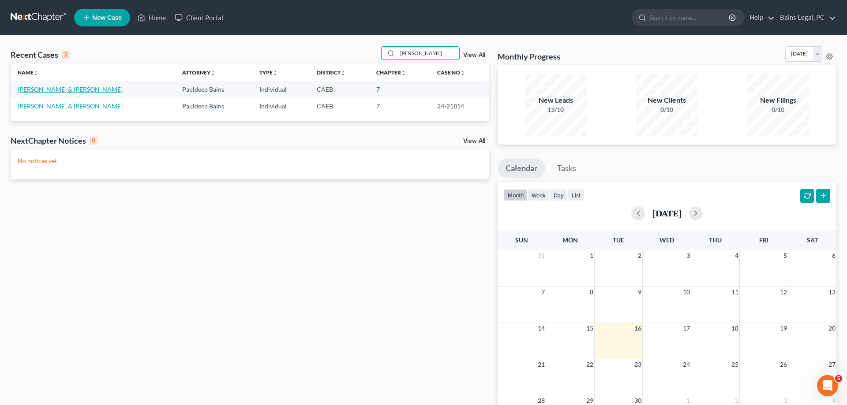
type input "[PERSON_NAME]"
click at [64, 91] on link "[PERSON_NAME] & [PERSON_NAME]" at bounding box center [70, 89] width 105 height 7
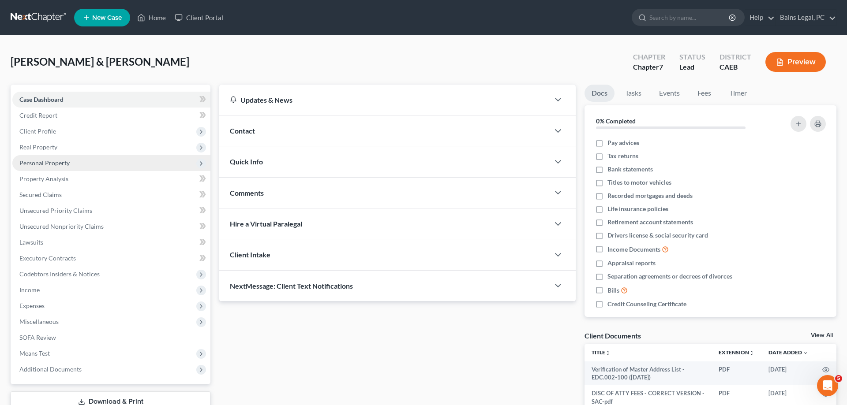
click at [65, 159] on span "Personal Property" at bounding box center [44, 162] width 50 height 7
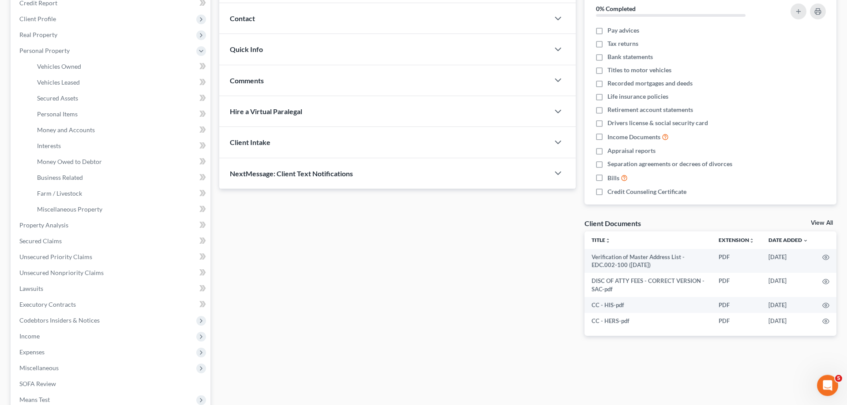
scroll to position [221, 0]
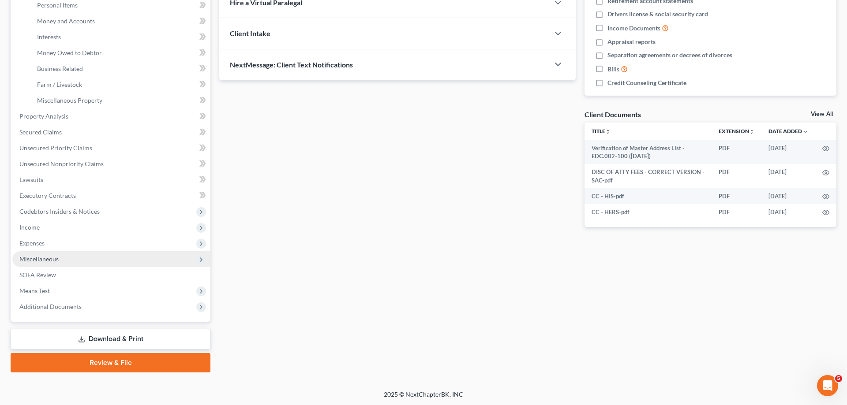
click at [61, 257] on span "Miscellaneous" at bounding box center [111, 259] width 198 height 16
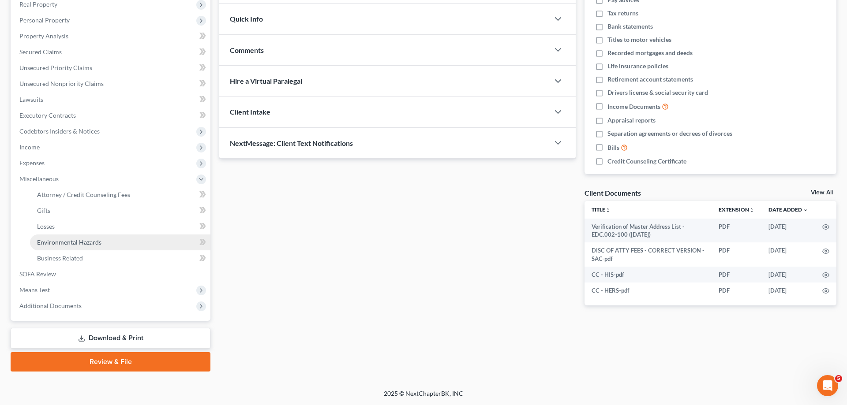
scroll to position [142, 0]
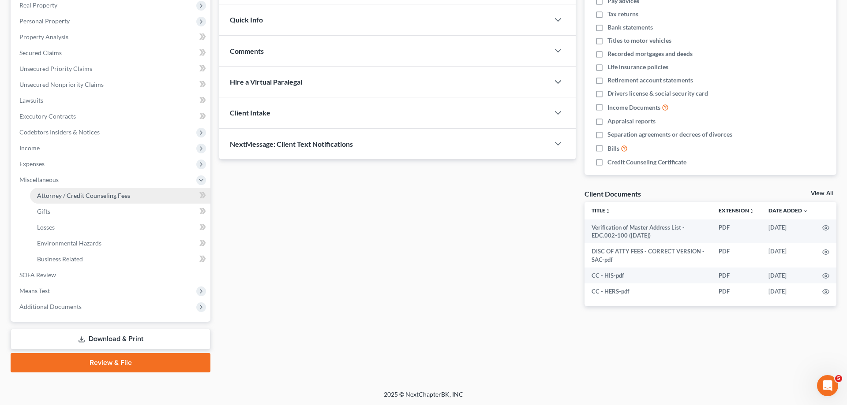
click at [80, 197] on span "Attorney / Credit Counseling Fees" at bounding box center [83, 195] width 93 height 7
select select "36"
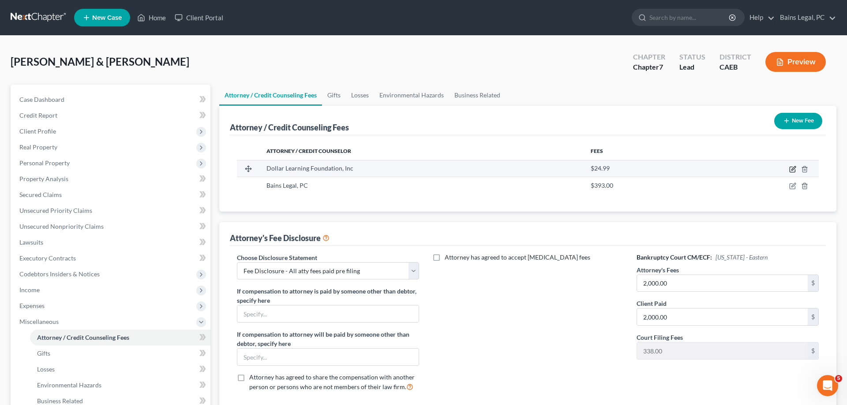
click at [794, 167] on icon "button" at bounding box center [792, 169] width 7 height 7
select select "4"
